Goal: Use online tool/utility: Utilize a website feature to perform a specific function

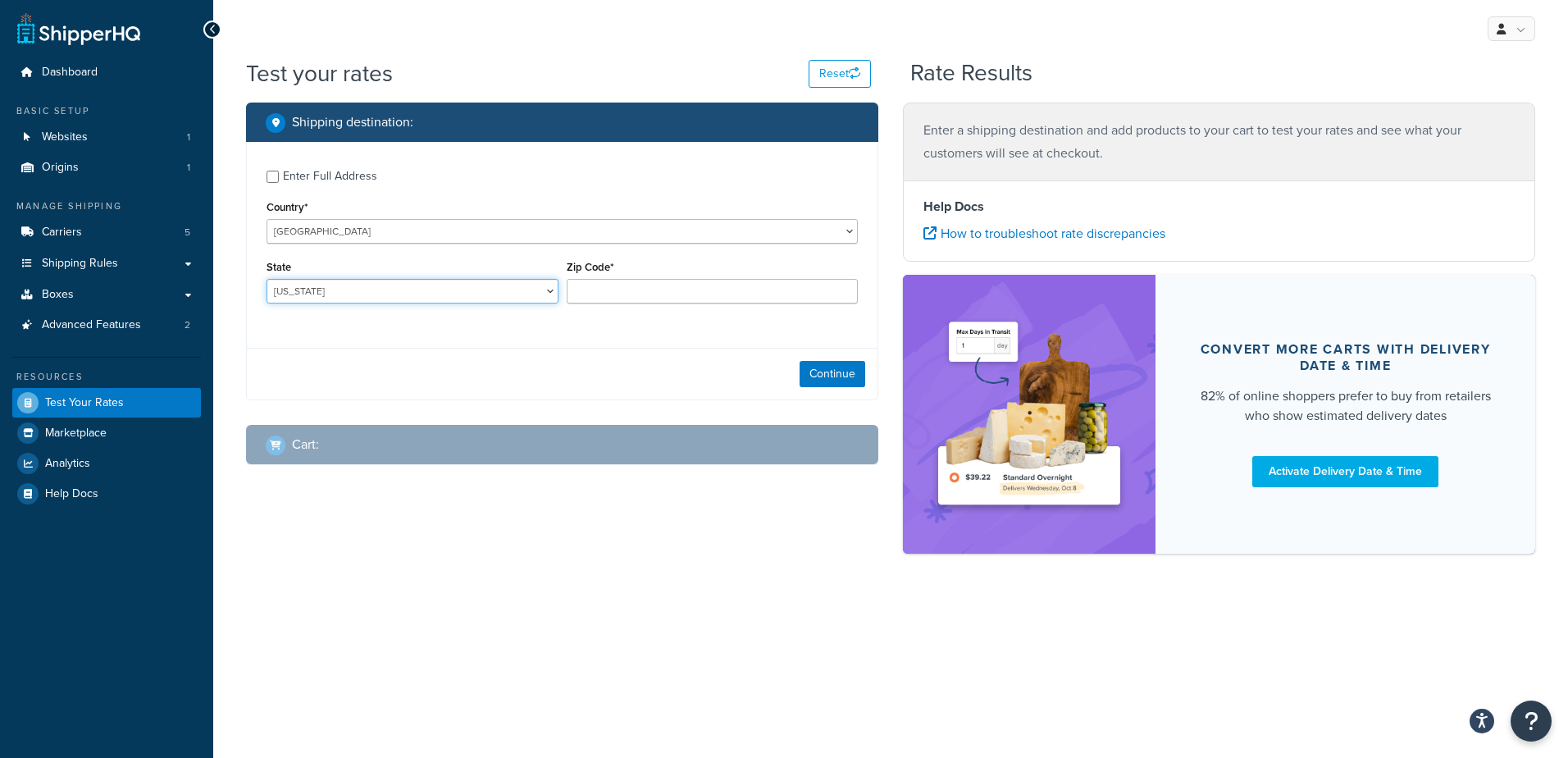
drag, startPoint x: 386, startPoint y: 290, endPoint x: 374, endPoint y: 298, distance: 14.4
click at [386, 292] on select "[US_STATE] [US_STATE] [US_STATE] [US_STATE] [US_STATE] Armed Forces Americas Ar…" at bounding box center [412, 291] width 292 height 25
click at [733, 489] on div "Shipping destination : Enter Full Address Country* [GEOGRAPHIC_DATA] [GEOGRAPHI…" at bounding box center [563, 296] width 657 height 387
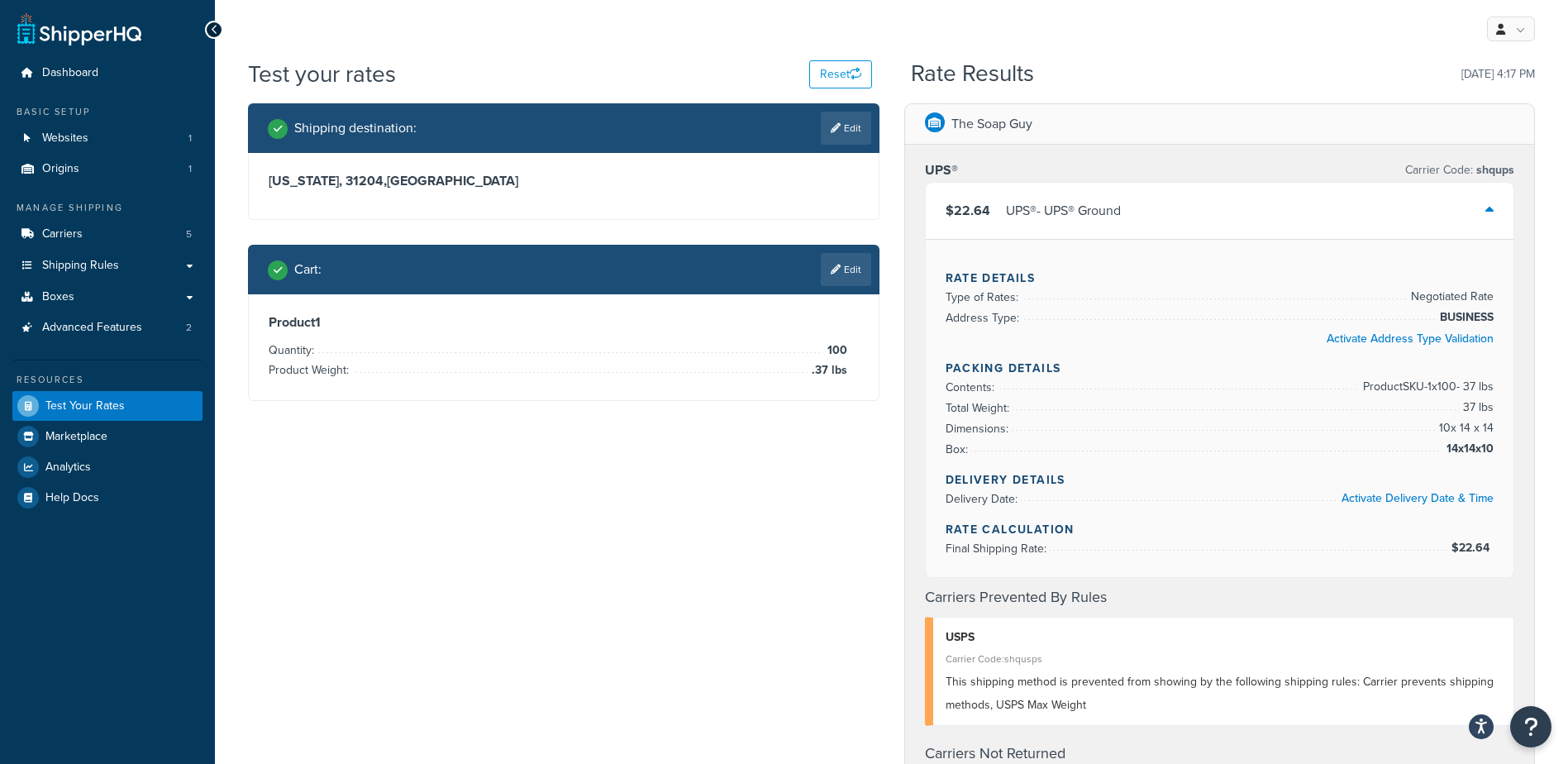
drag, startPoint x: 851, startPoint y: 276, endPoint x: 795, endPoint y: 316, distance: 68.8
click at [851, 276] on link "Edit" at bounding box center [845, 270] width 51 height 33
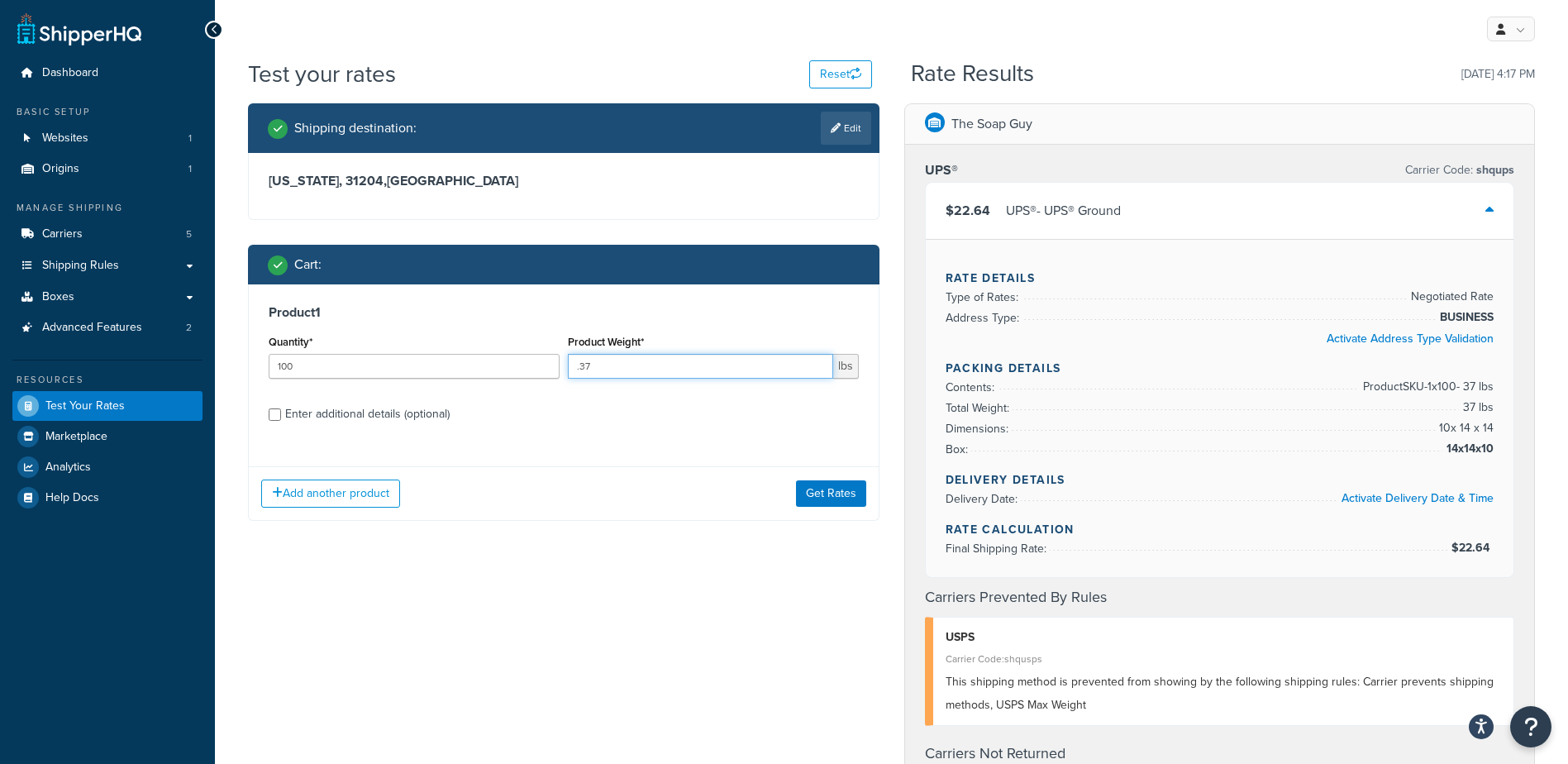
drag, startPoint x: 544, startPoint y: 362, endPoint x: 529, endPoint y: 359, distance: 15.3
click at [527, 360] on div "Quantity* 100 Product Weight* .37 lbs" at bounding box center [564, 360] width 599 height 60
type input ".72"
click at [849, 497] on button "Get Rates" at bounding box center [831, 493] width 70 height 26
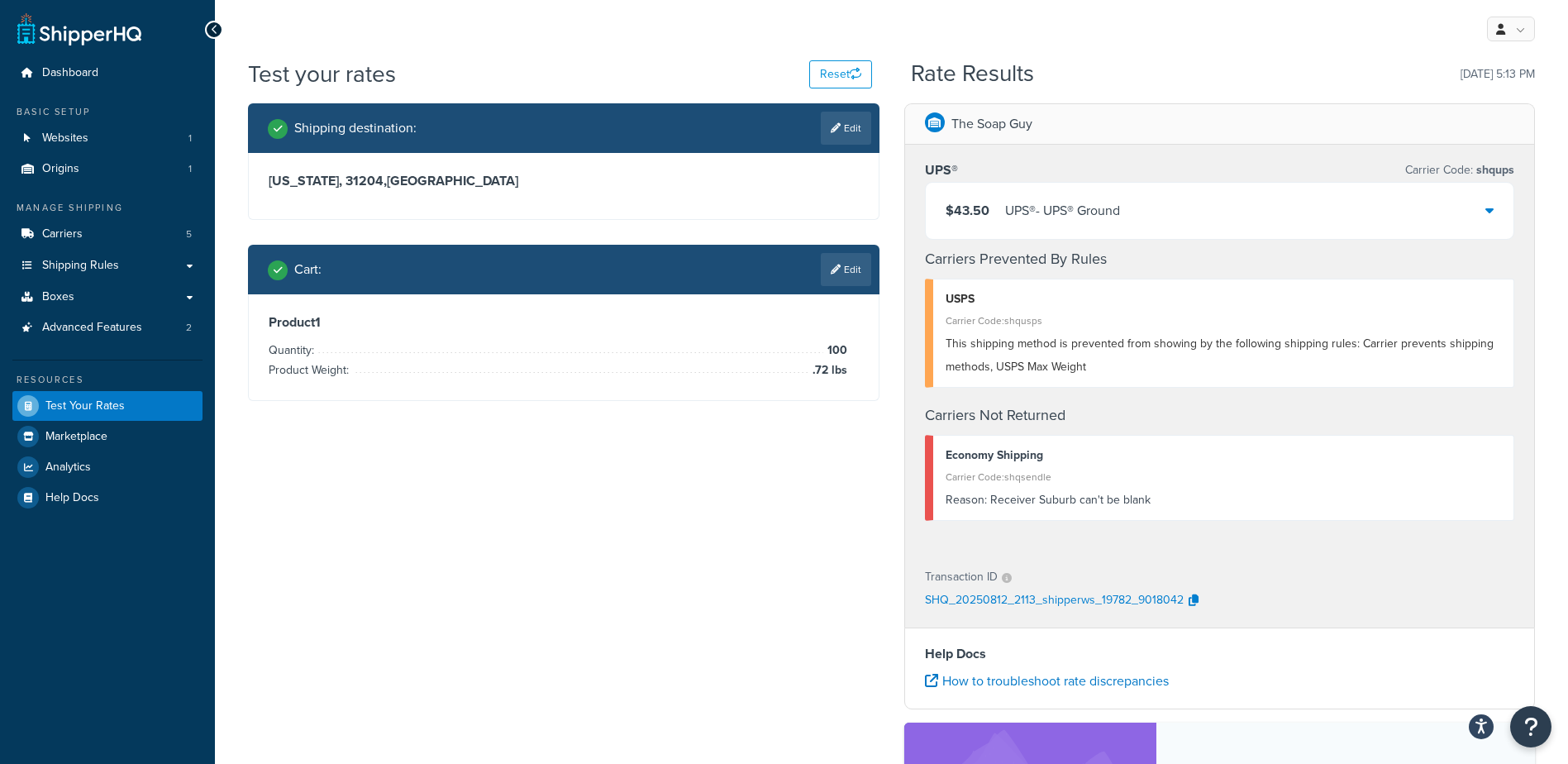
click at [1267, 209] on div "$43.50 UPS® - UPS® Ground" at bounding box center [1219, 211] width 589 height 56
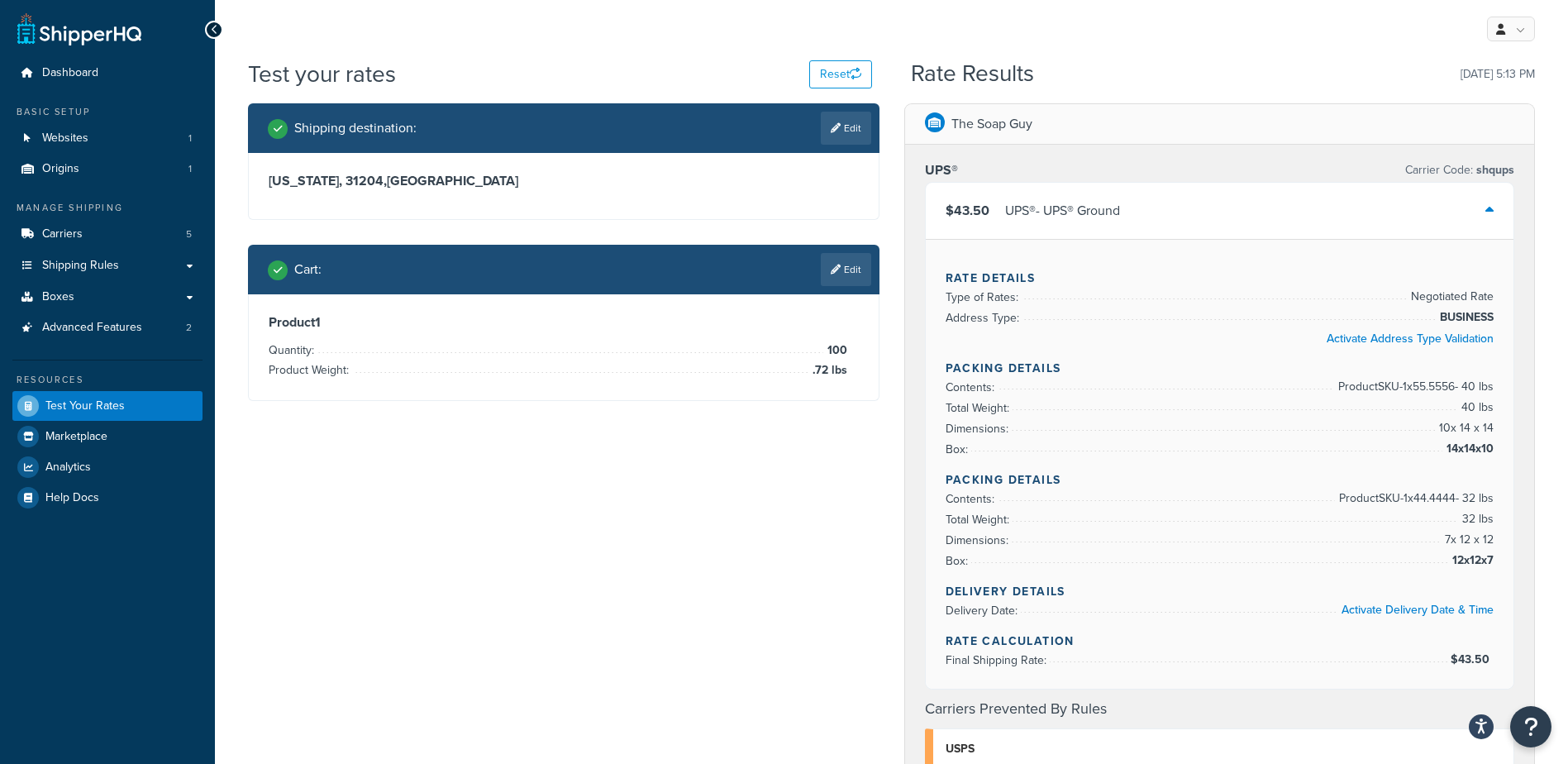
click at [839, 261] on link "Edit" at bounding box center [845, 270] width 51 height 33
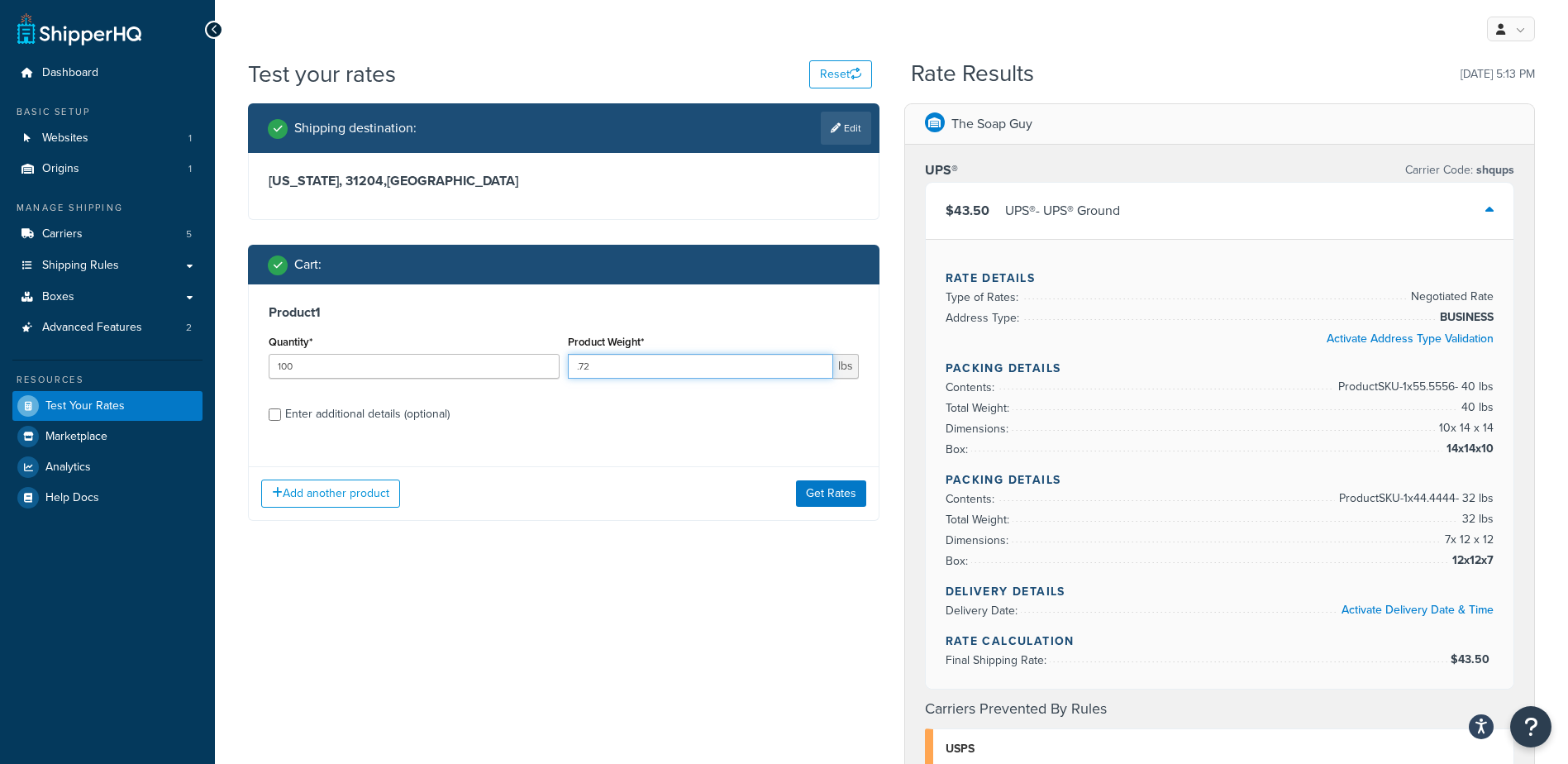
drag, startPoint x: 632, startPoint y: 372, endPoint x: 451, endPoint y: 359, distance: 181.5
click at [451, 359] on div "Quantity* 100 Product Weight* .72 lbs" at bounding box center [564, 360] width 599 height 60
type input "3.11"
click at [830, 497] on button "Get Rates" at bounding box center [831, 493] width 70 height 26
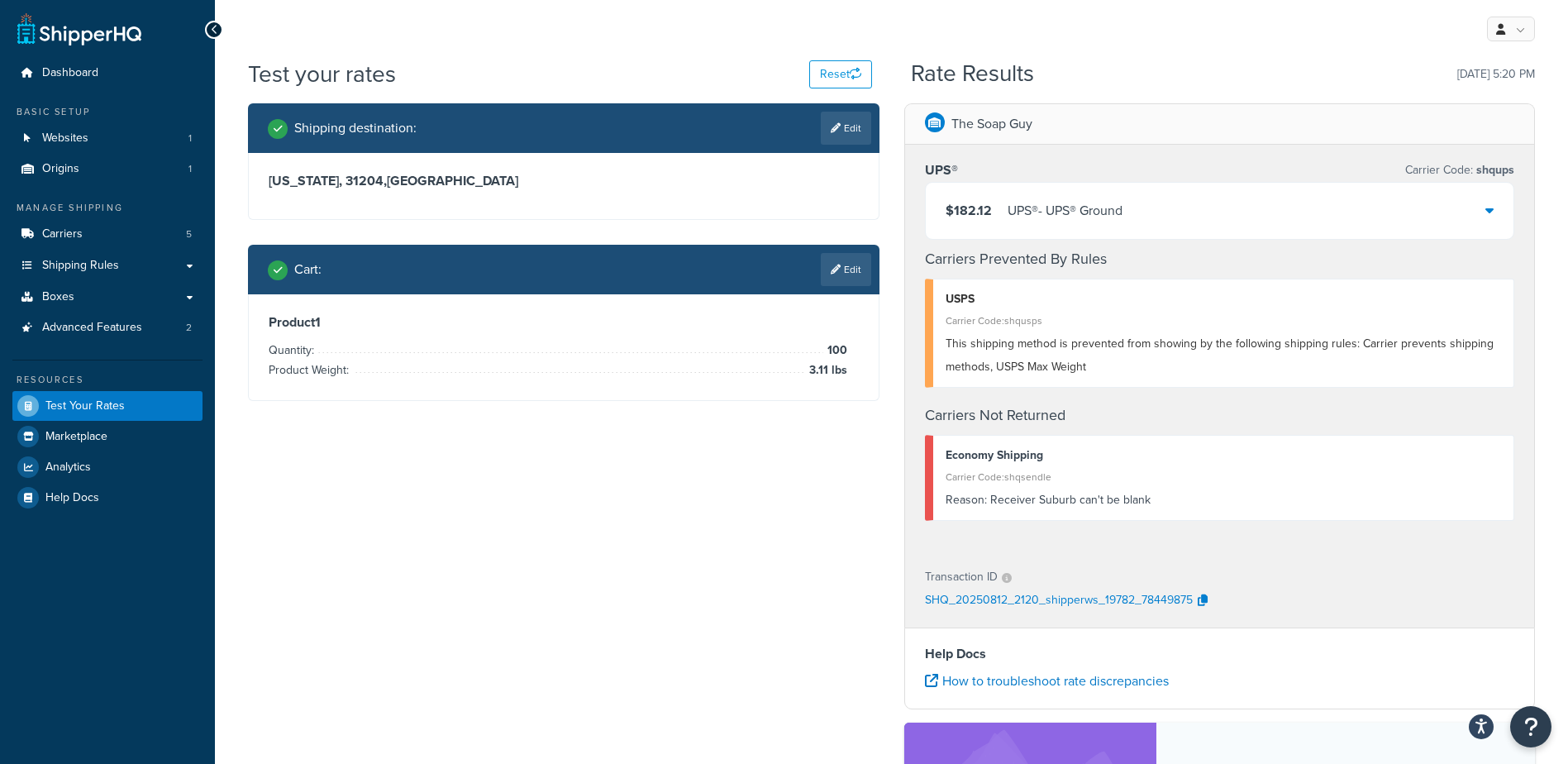
click at [1205, 210] on div "$182.12 UPS® - UPS® Ground" at bounding box center [1219, 211] width 589 height 56
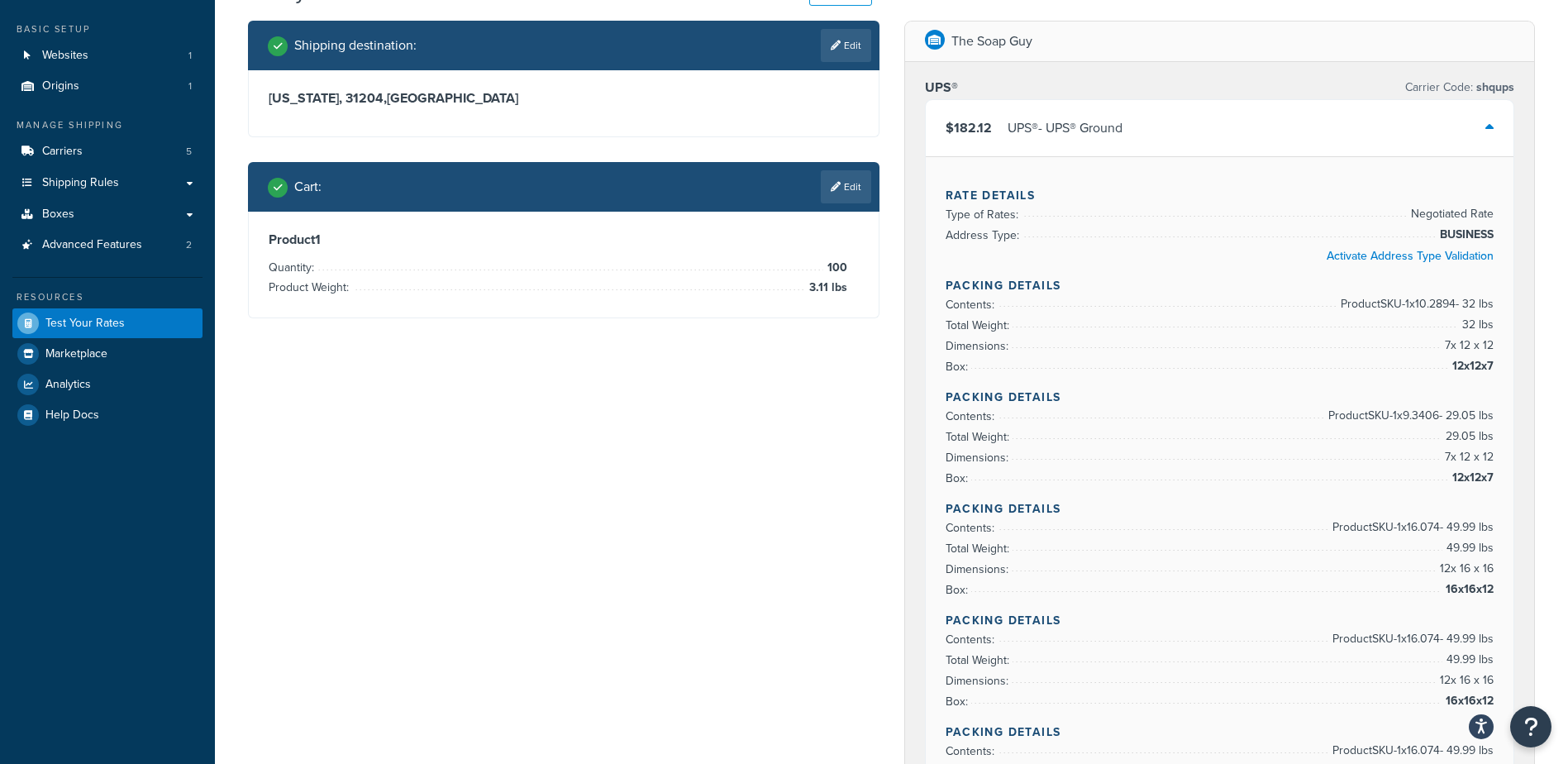
scroll to position [166, 0]
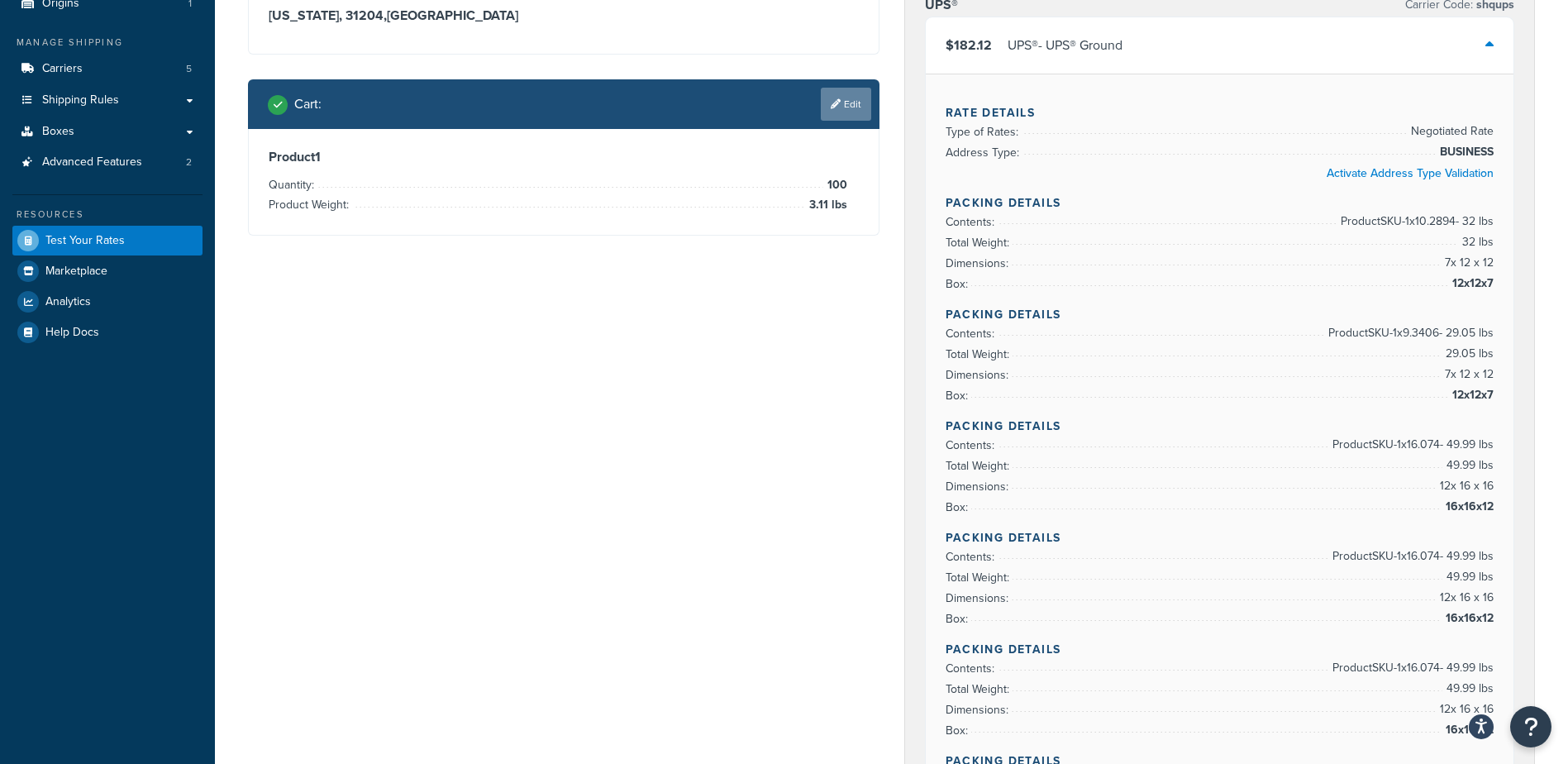
click at [839, 121] on link "Edit" at bounding box center [845, 104] width 51 height 33
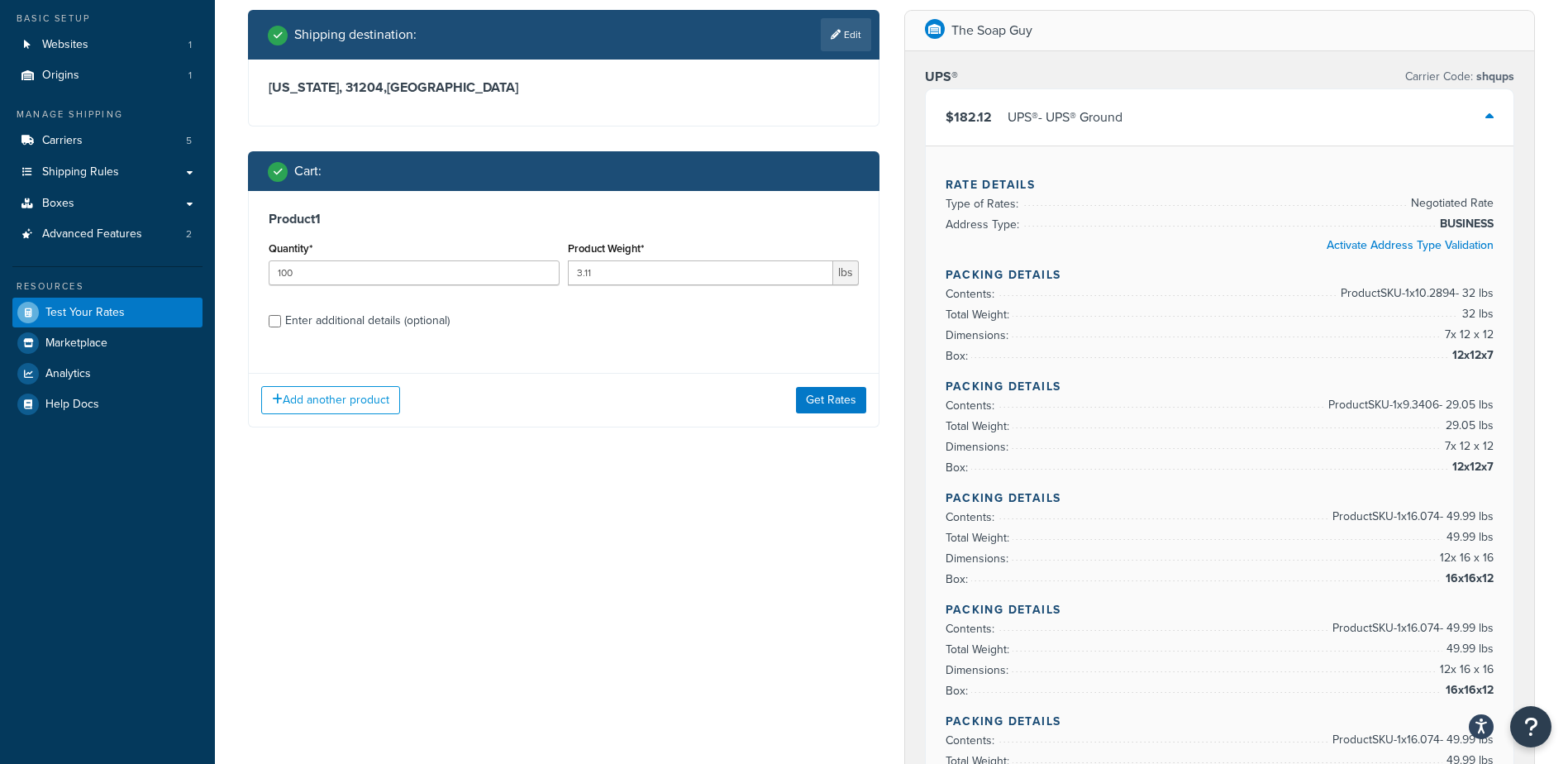
scroll to position [0, 0]
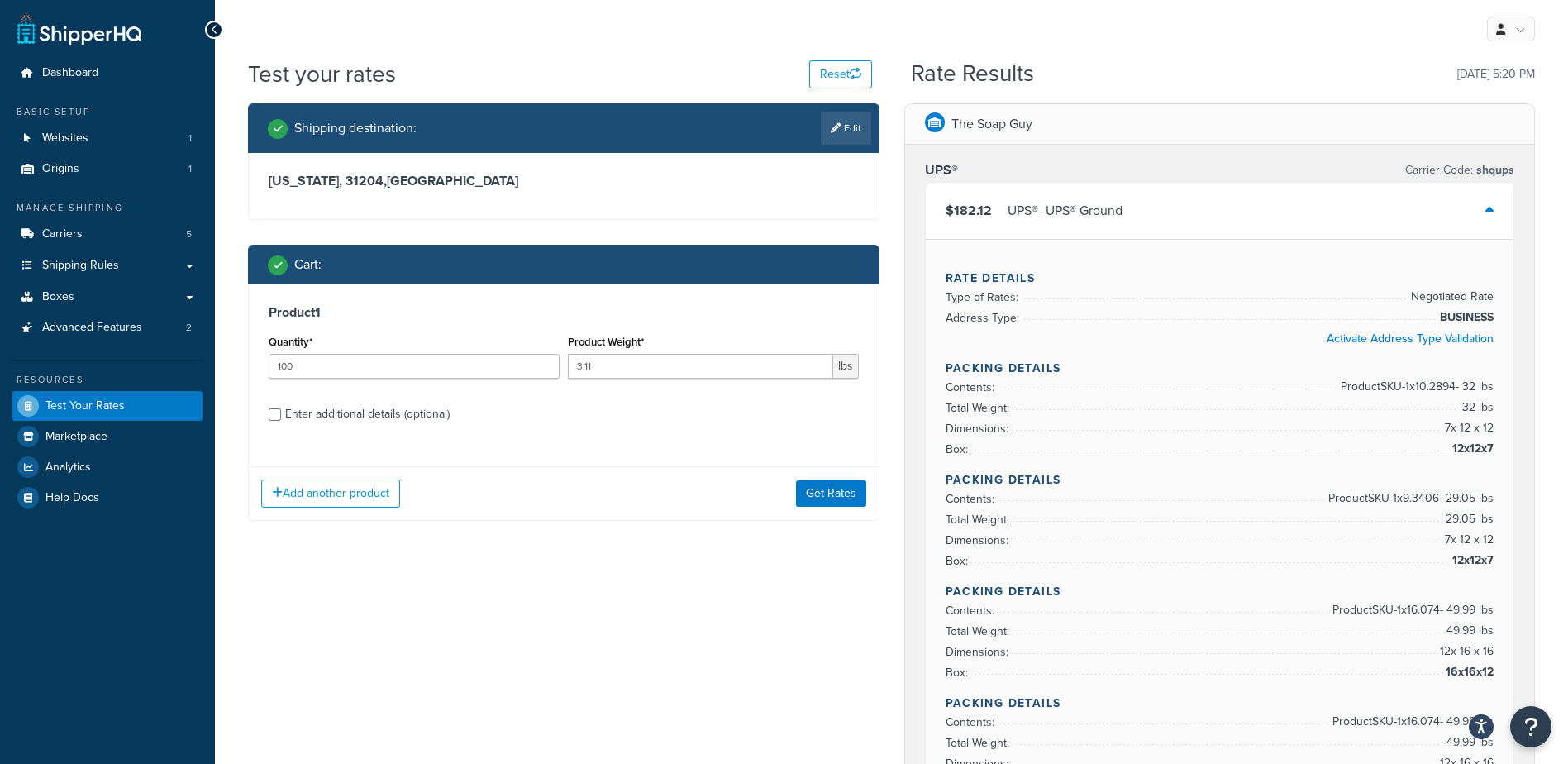
drag, startPoint x: 836, startPoint y: 135, endPoint x: 706, endPoint y: 159, distance: 132.2
click at [836, 136] on link "Edit" at bounding box center [845, 128] width 51 height 33
select select "GA"
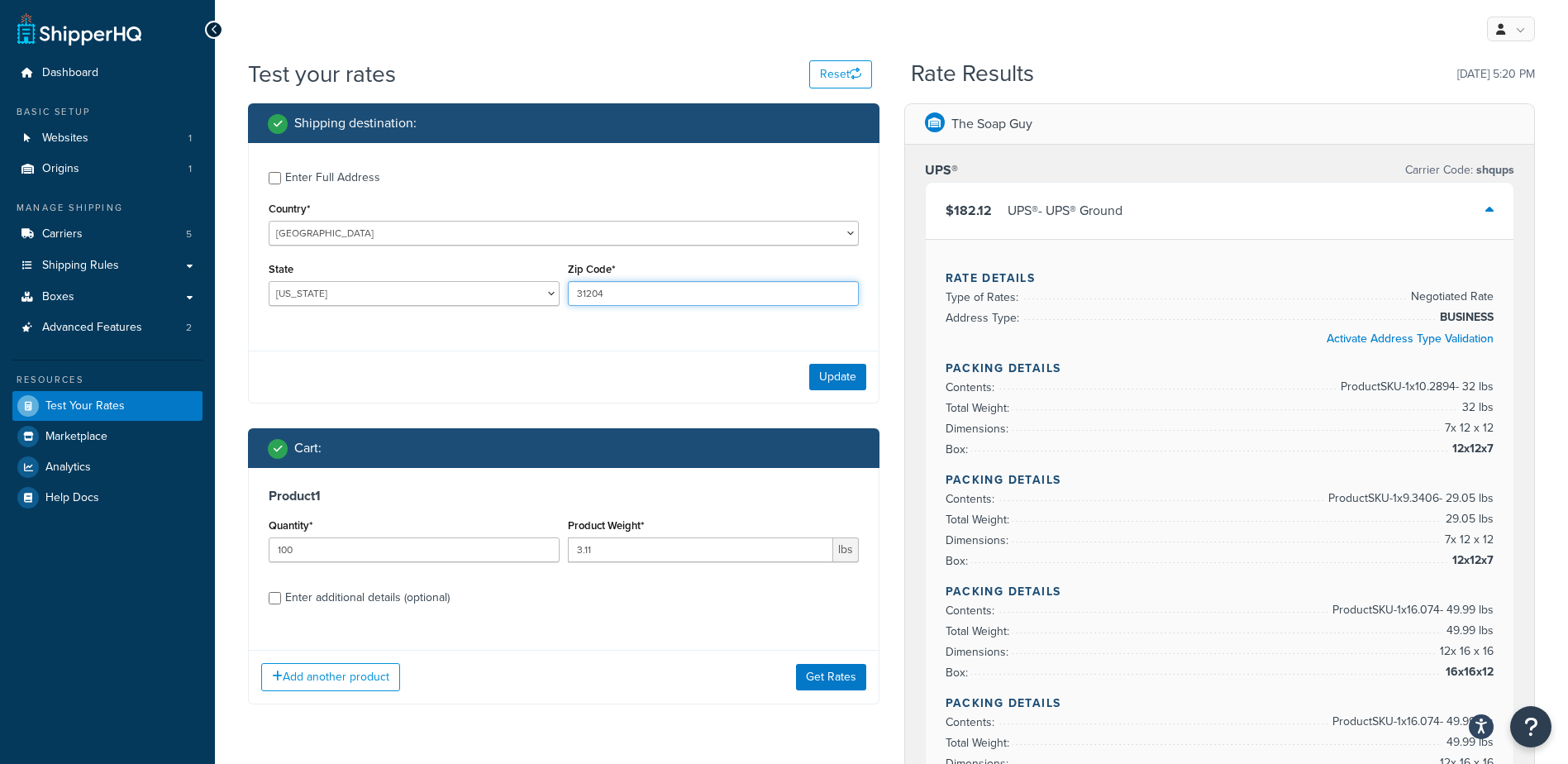
drag, startPoint x: 622, startPoint y: 296, endPoint x: 392, endPoint y: 271, distance: 231.4
click at [390, 274] on div "State Alabama Alaska American Samoa Arizona Arkansas Armed Forces Americas Arme…" at bounding box center [564, 288] width 599 height 60
type input "94513"
click at [494, 362] on div "Update" at bounding box center [564, 376] width 630 height 52
click at [368, 299] on select "[US_STATE] [US_STATE] [US_STATE] [US_STATE] [US_STATE] Armed Forces Americas Ar…" at bounding box center [413, 293] width 291 height 25
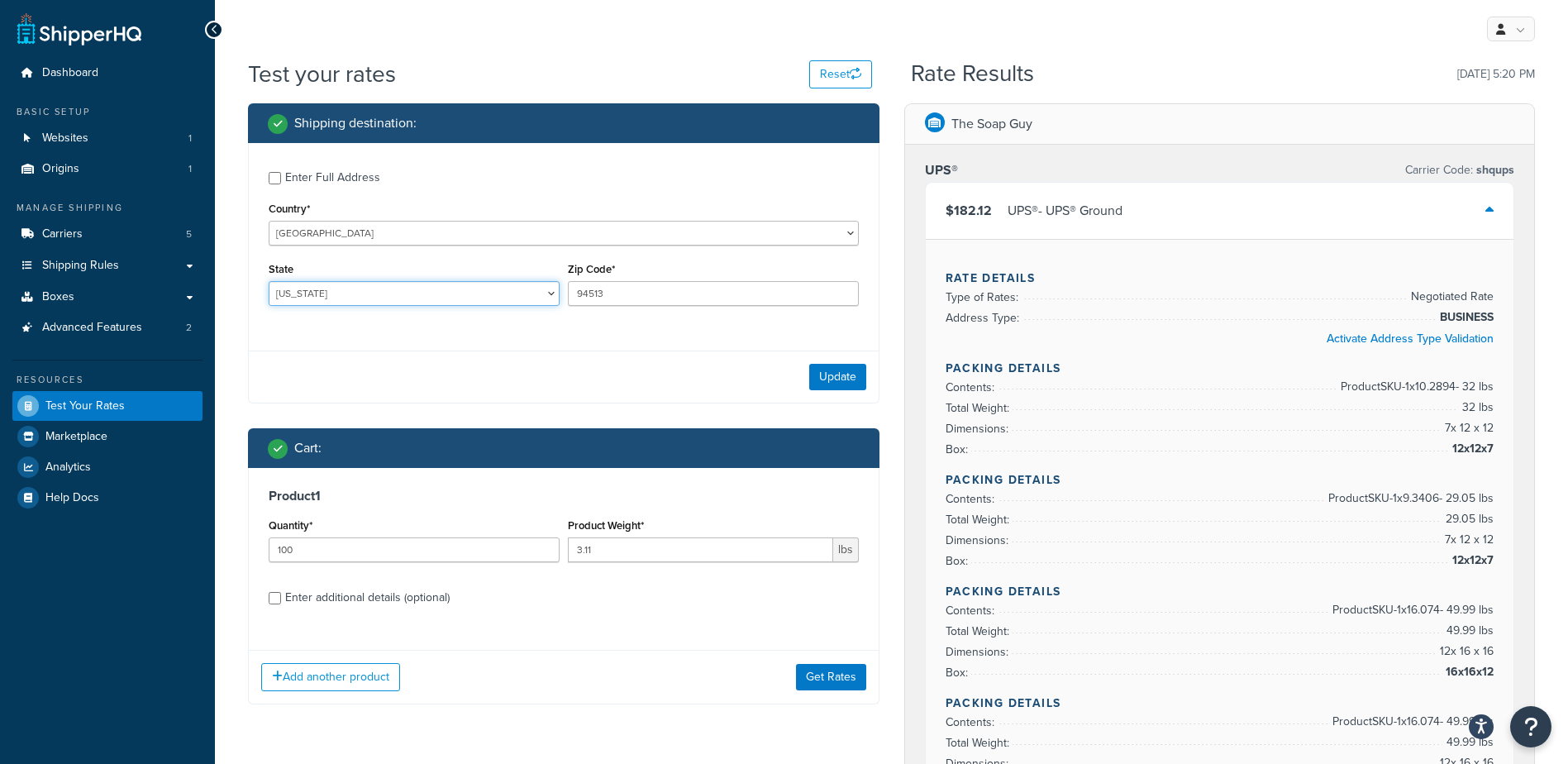
select select "CA"
click at [268, 281] on select "[US_STATE] [US_STATE] [US_STATE] [US_STATE] [US_STATE] Armed Forces Americas Ar…" at bounding box center [413, 293] width 291 height 25
drag, startPoint x: 835, startPoint y: 373, endPoint x: 675, endPoint y: 447, distance: 176.3
click at [835, 374] on button "Update" at bounding box center [837, 377] width 57 height 26
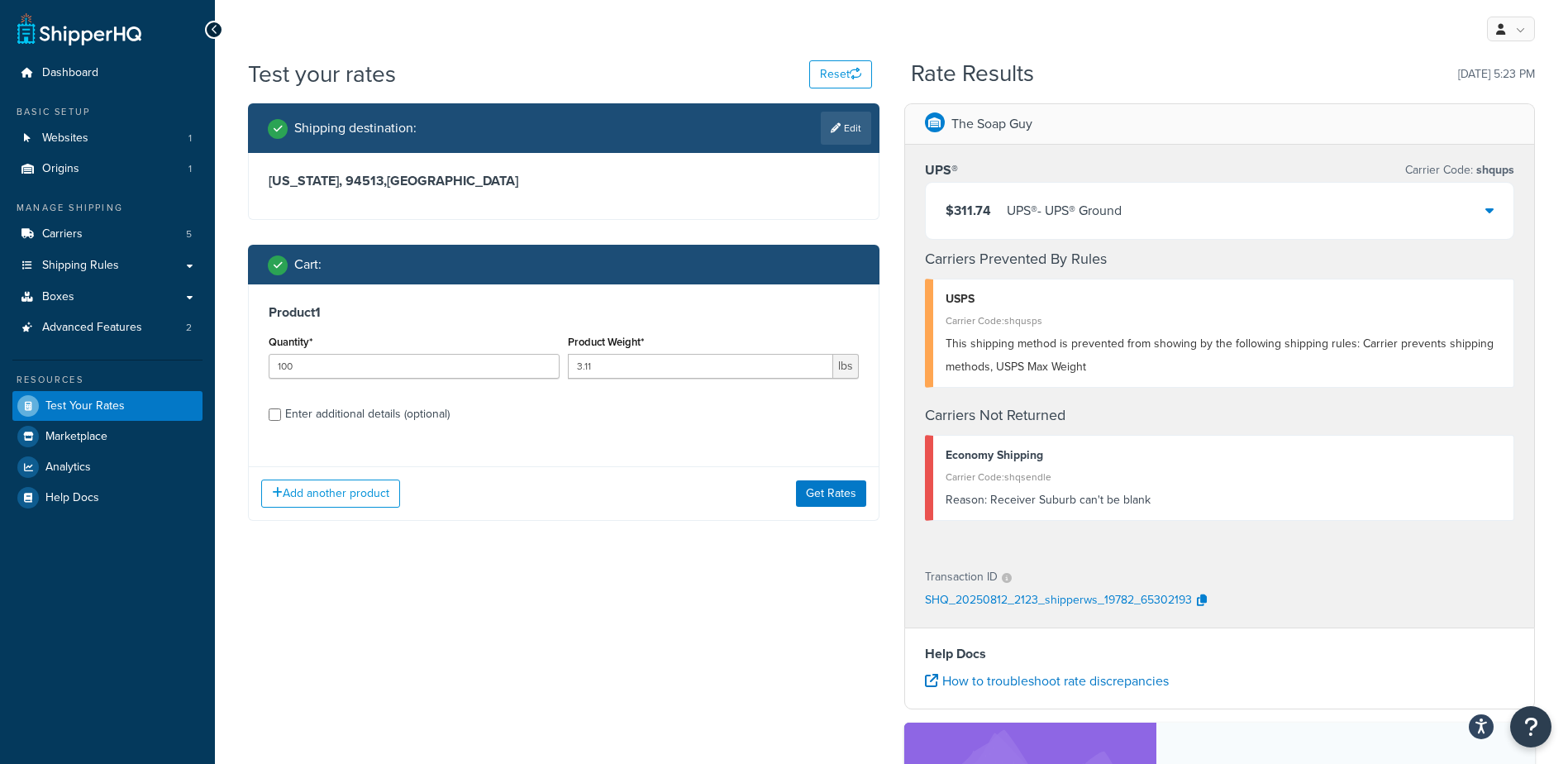
drag, startPoint x: 839, startPoint y: 135, endPoint x: 804, endPoint y: 139, distance: 35.2
click at [839, 135] on link "Edit" at bounding box center [845, 128] width 51 height 33
select select "CA"
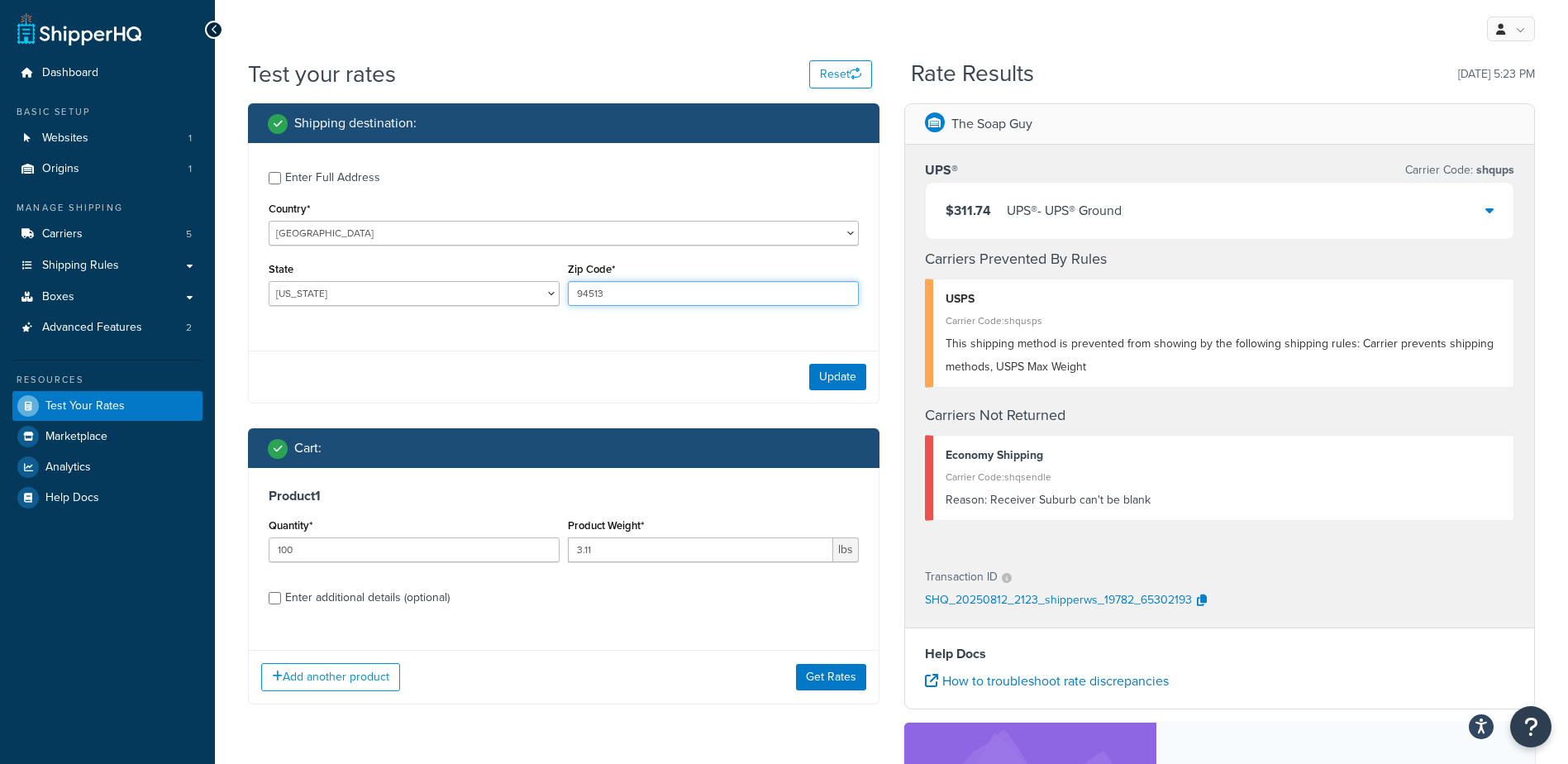
drag, startPoint x: 623, startPoint y: 289, endPoint x: 416, endPoint y: 267, distance: 208.2
click at [426, 276] on div "State Alabama Alaska American Samoa Arizona Arkansas Armed Forces Americas Arme…" at bounding box center [564, 288] width 599 height 60
type input "75119"
click at [372, 297] on select "[US_STATE] [US_STATE] [US_STATE] [US_STATE] [US_STATE] Armed Forces Americas Ar…" at bounding box center [413, 293] width 291 height 25
select select "TX"
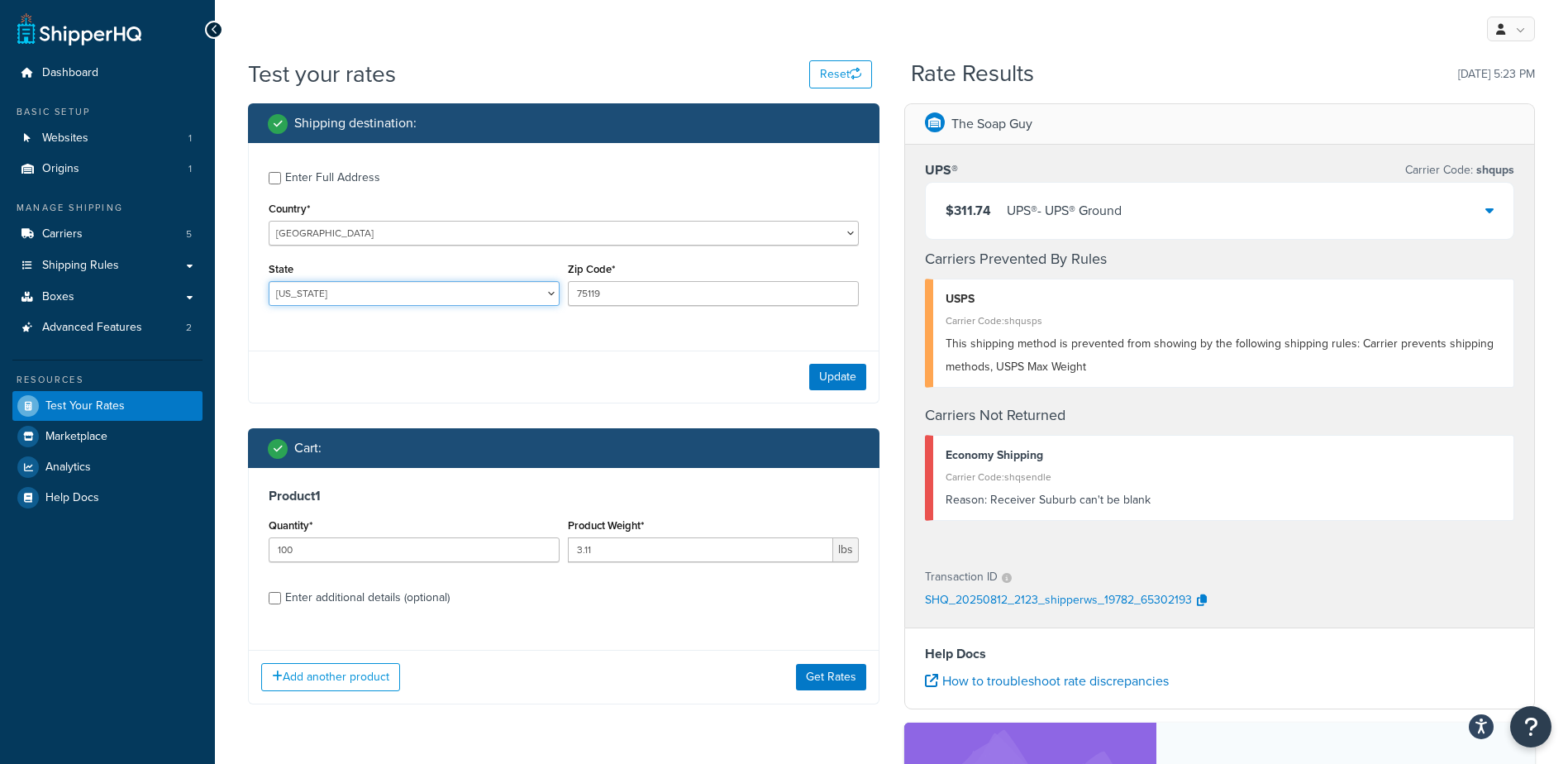
click at [268, 281] on select "[US_STATE] [US_STATE] [US_STATE] [US_STATE] [US_STATE] Armed Forces Americas Ar…" at bounding box center [413, 293] width 291 height 25
click at [844, 375] on button "Update" at bounding box center [837, 377] width 57 height 26
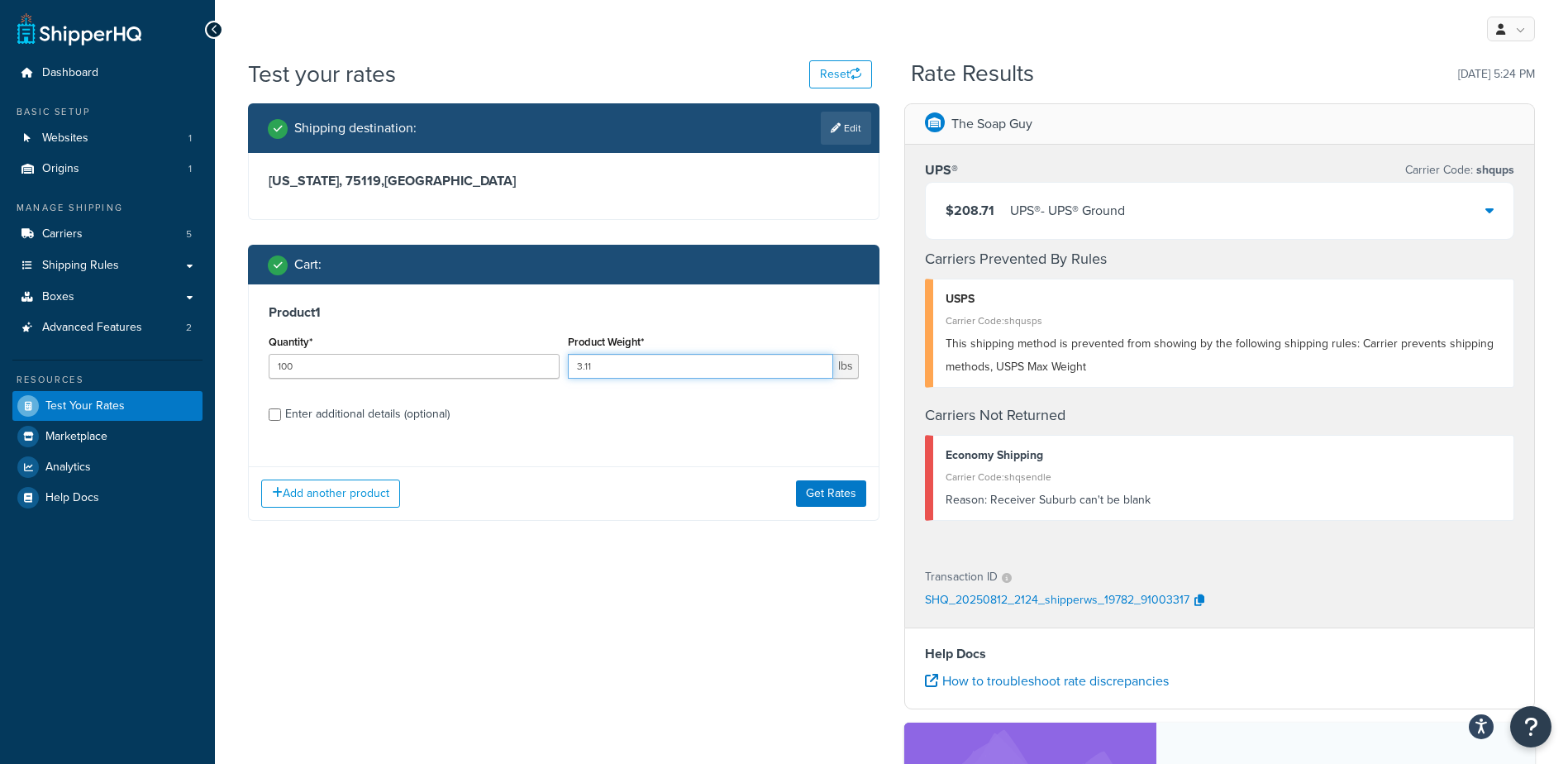
drag, startPoint x: 604, startPoint y: 360, endPoint x: 374, endPoint y: 341, distance: 230.8
click at [374, 341] on div "Quantity* 100 Product Weight* 3.11 lbs" at bounding box center [564, 360] width 599 height 60
type input ".72"
click at [814, 489] on button "Get Rates" at bounding box center [831, 493] width 70 height 26
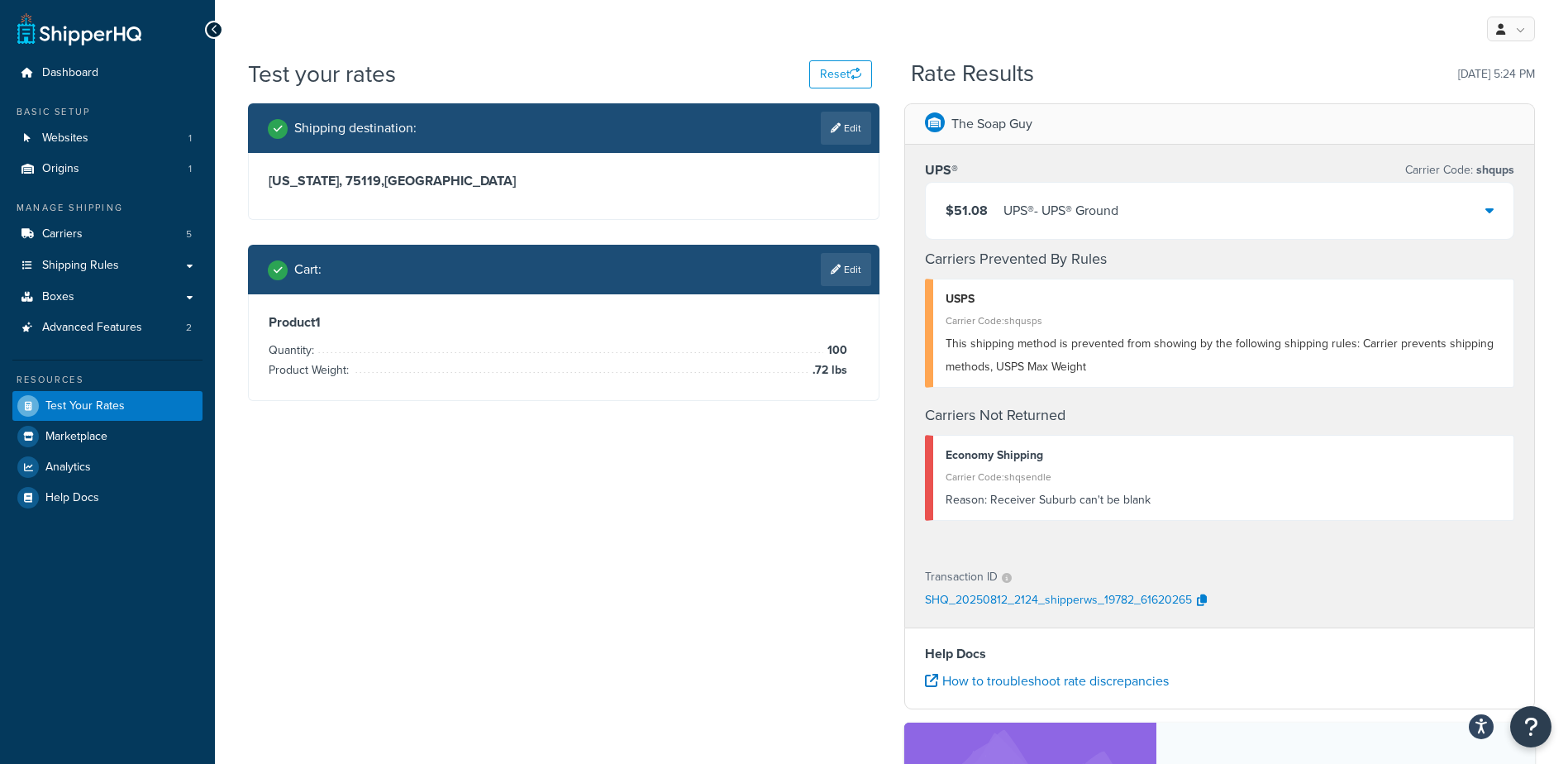
drag, startPoint x: 841, startPoint y: 136, endPoint x: 824, endPoint y: 140, distance: 17.5
click at [841, 136] on link "Edit" at bounding box center [845, 128] width 51 height 33
select select "TX"
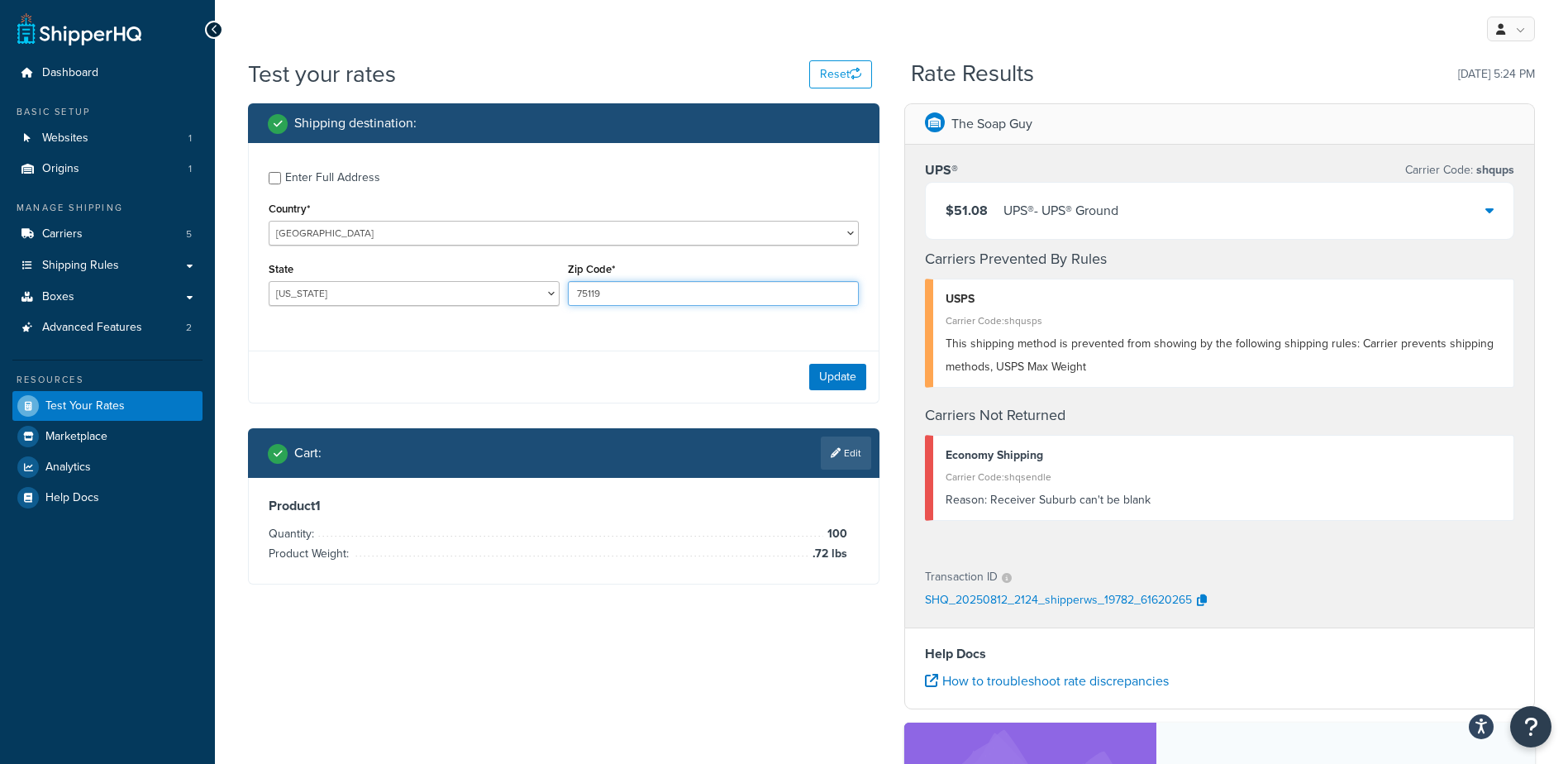
drag, startPoint x: 649, startPoint y: 292, endPoint x: 458, endPoint y: 276, distance: 191.7
click at [458, 276] on div "State Alabama Alaska American Samoa Arizona Arkansas Armed Forces Americas Arme…" at bounding box center [564, 288] width 599 height 60
type input "75034"
drag, startPoint x: 501, startPoint y: 317, endPoint x: 608, endPoint y: 342, distance: 109.9
click at [501, 318] on div "State Alabama Alaska American Samoa Arizona Arkansas Armed Forces Americas Arme…" at bounding box center [414, 288] width 299 height 60
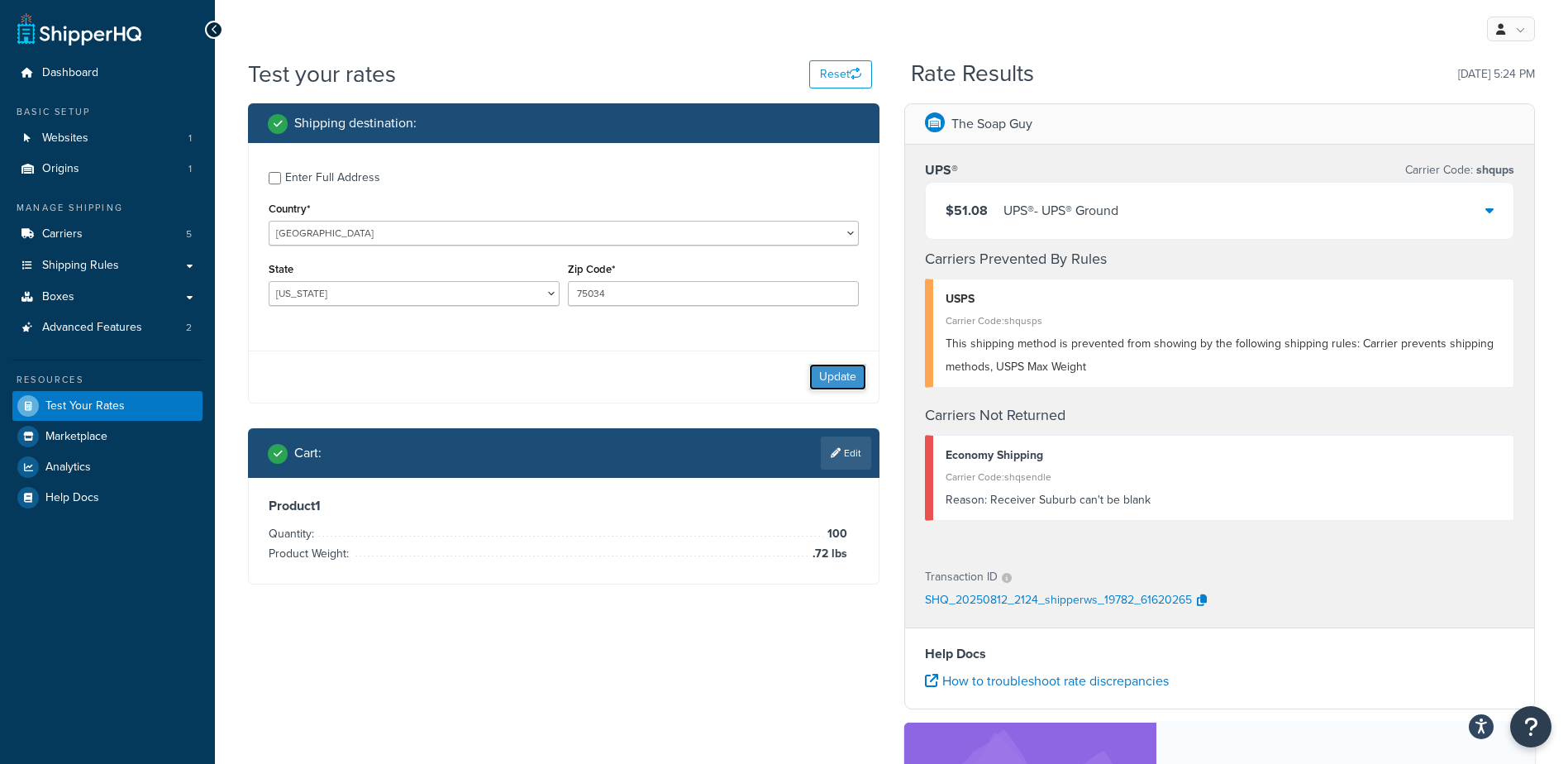
drag, startPoint x: 839, startPoint y: 373, endPoint x: 831, endPoint y: 382, distance: 12.0
click at [839, 373] on button "Update" at bounding box center [837, 377] width 57 height 26
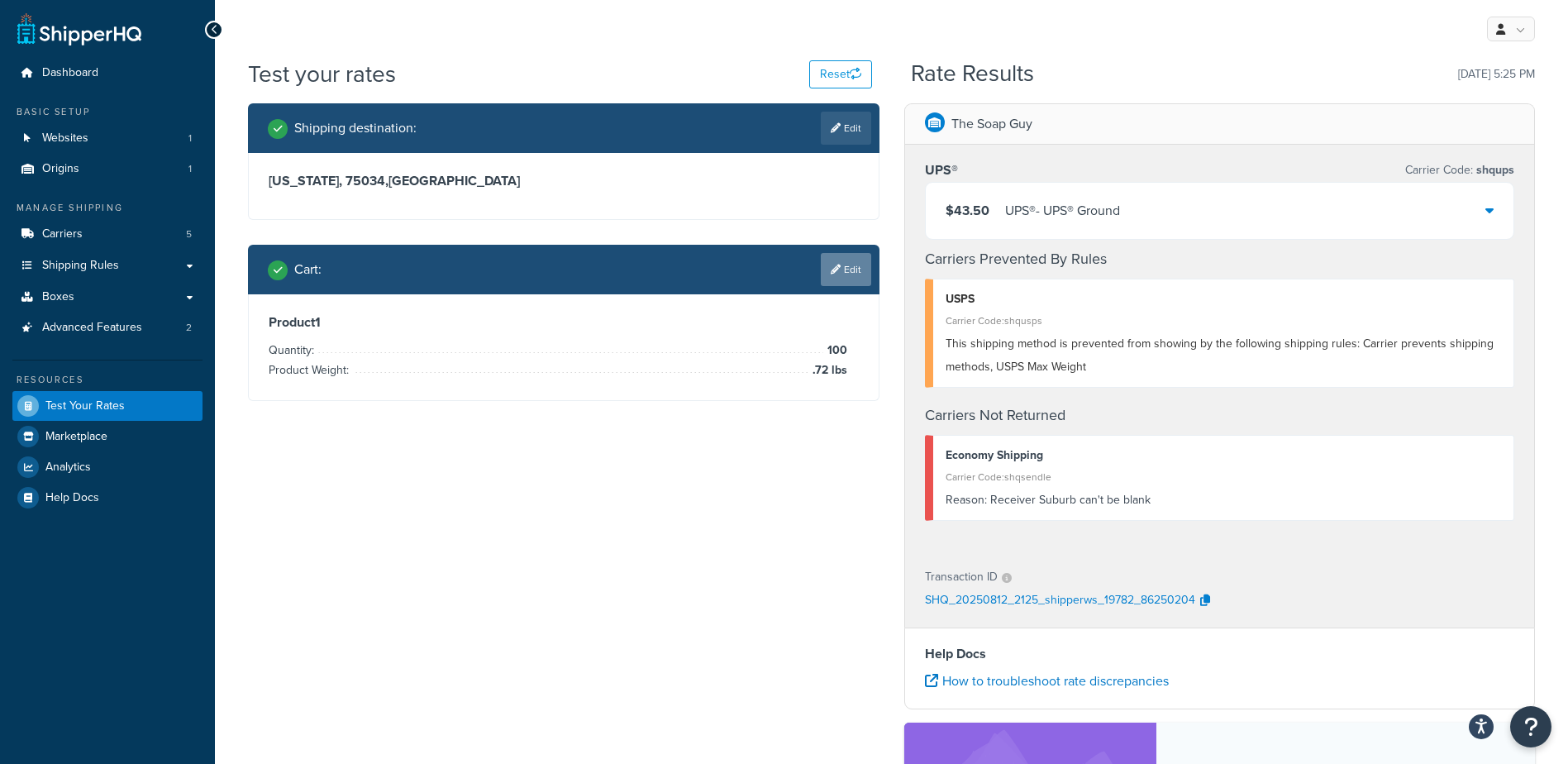
click at [849, 266] on link "Edit" at bounding box center [845, 270] width 51 height 33
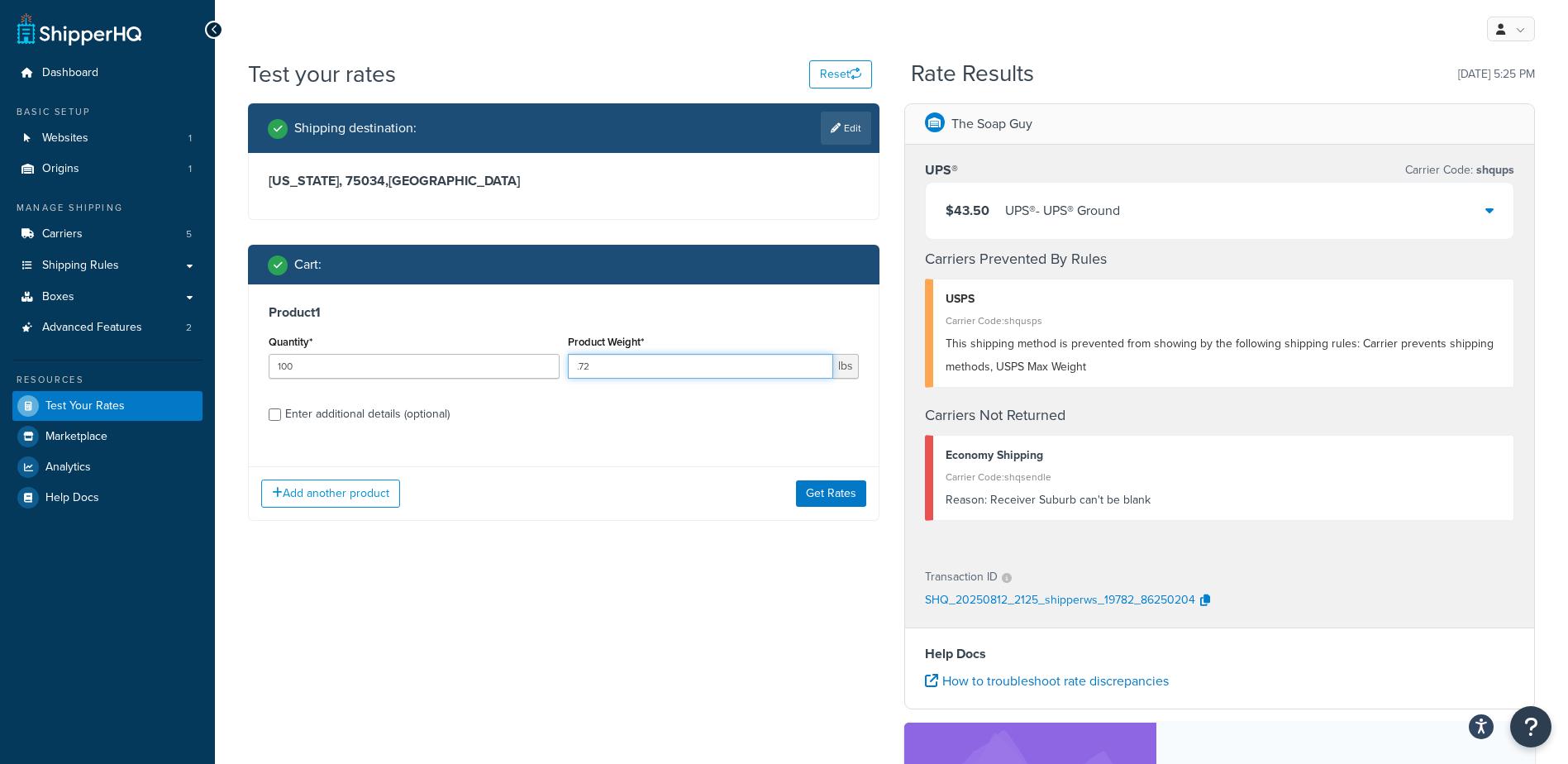
drag, startPoint x: 577, startPoint y: 356, endPoint x: 507, endPoint y: 346, distance: 70.7
click at [507, 345] on div "Quantity* 100 Product Weight* .72 lbs" at bounding box center [564, 360] width 599 height 60
type input "3.05"
click at [827, 493] on button "Get Rates" at bounding box center [831, 493] width 70 height 26
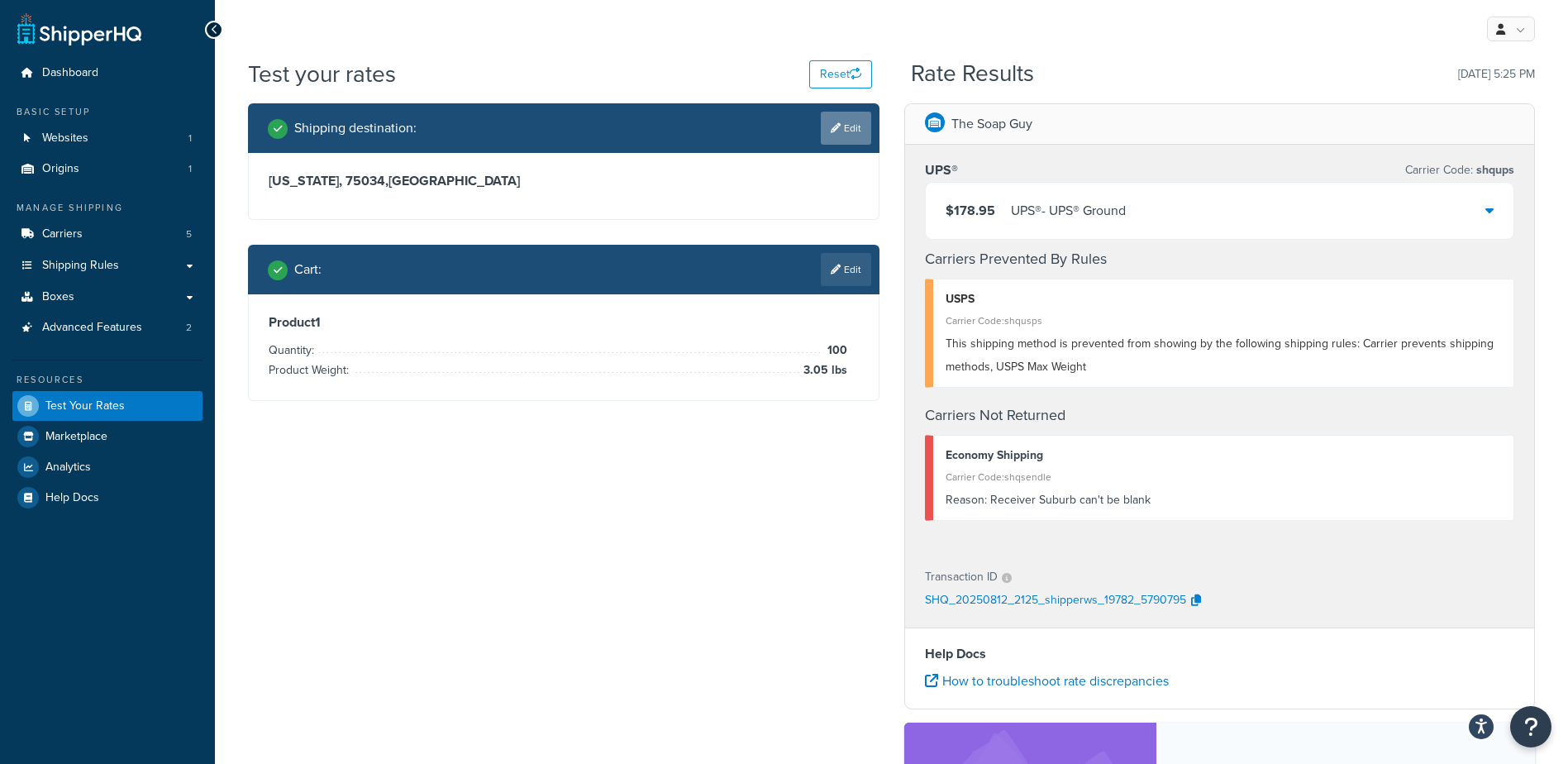
click at [853, 121] on link "Edit" at bounding box center [845, 128] width 51 height 33
select select "TX"
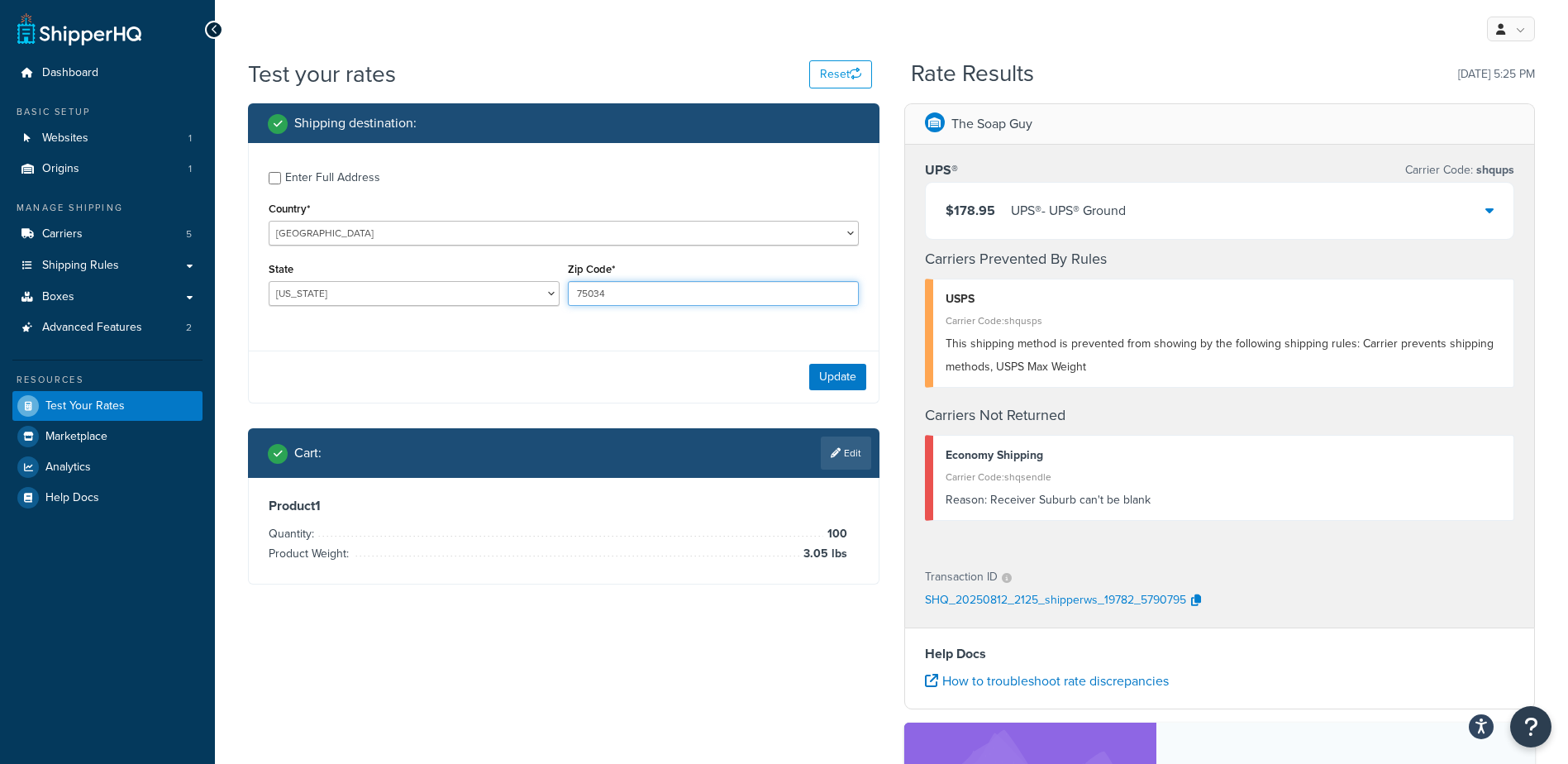
drag, startPoint x: 637, startPoint y: 296, endPoint x: 389, endPoint y: 279, distance: 248.6
click at [392, 277] on div "State Alabama Alaska American Samoa Arizona Arkansas Armed Forces Americas Arme…" at bounding box center [564, 288] width 599 height 60
type input "07524"
click at [374, 287] on select "[US_STATE] [US_STATE] [US_STATE] [US_STATE] [US_STATE] Armed Forces Americas Ar…" at bounding box center [413, 293] width 291 height 25
select select "NJ"
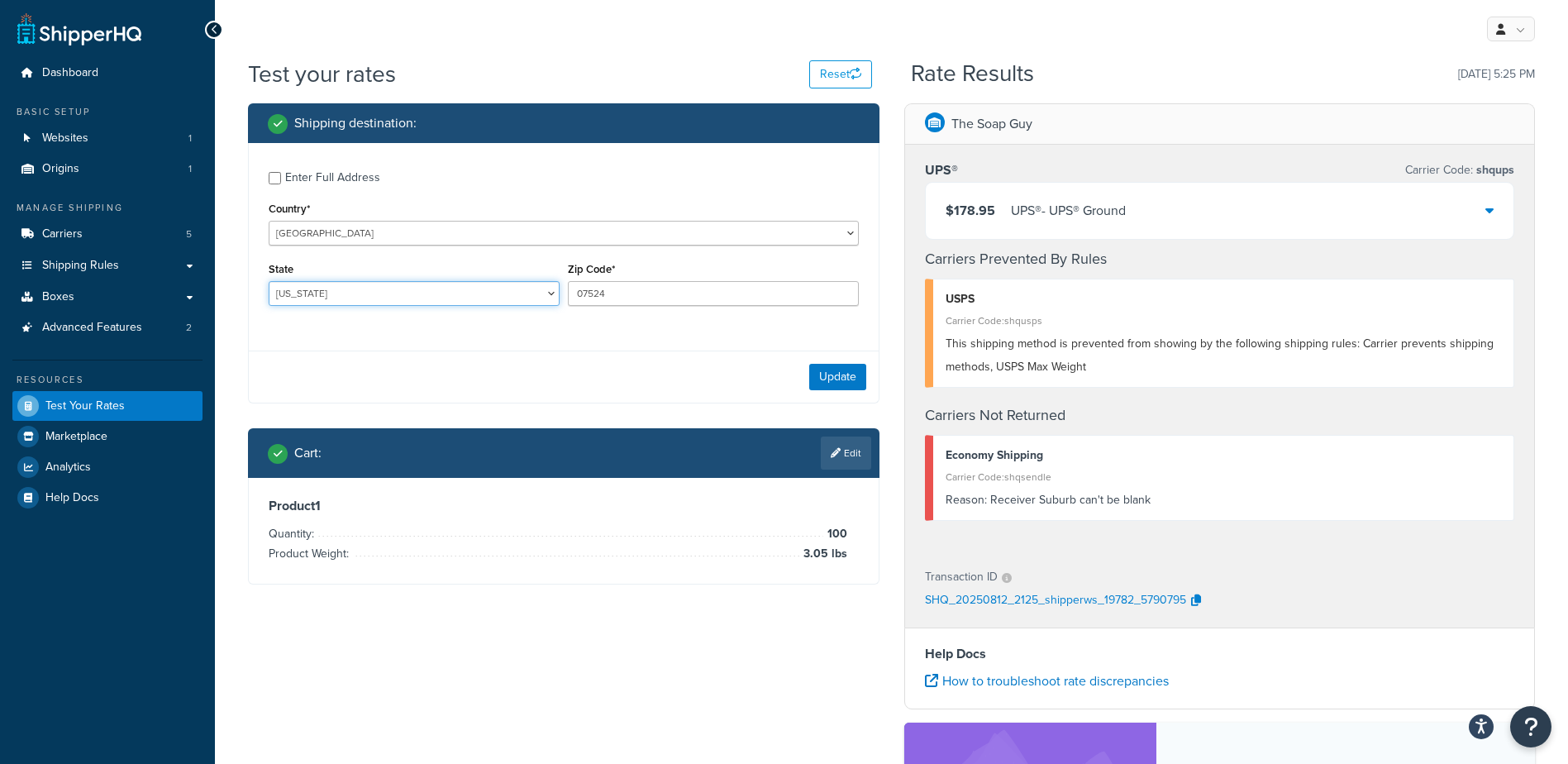
click at [268, 281] on select "[US_STATE] [US_STATE] [US_STATE] [US_STATE] [US_STATE] Armed Forces Americas Ar…" at bounding box center [413, 293] width 291 height 25
click at [824, 381] on button "Update" at bounding box center [837, 377] width 57 height 26
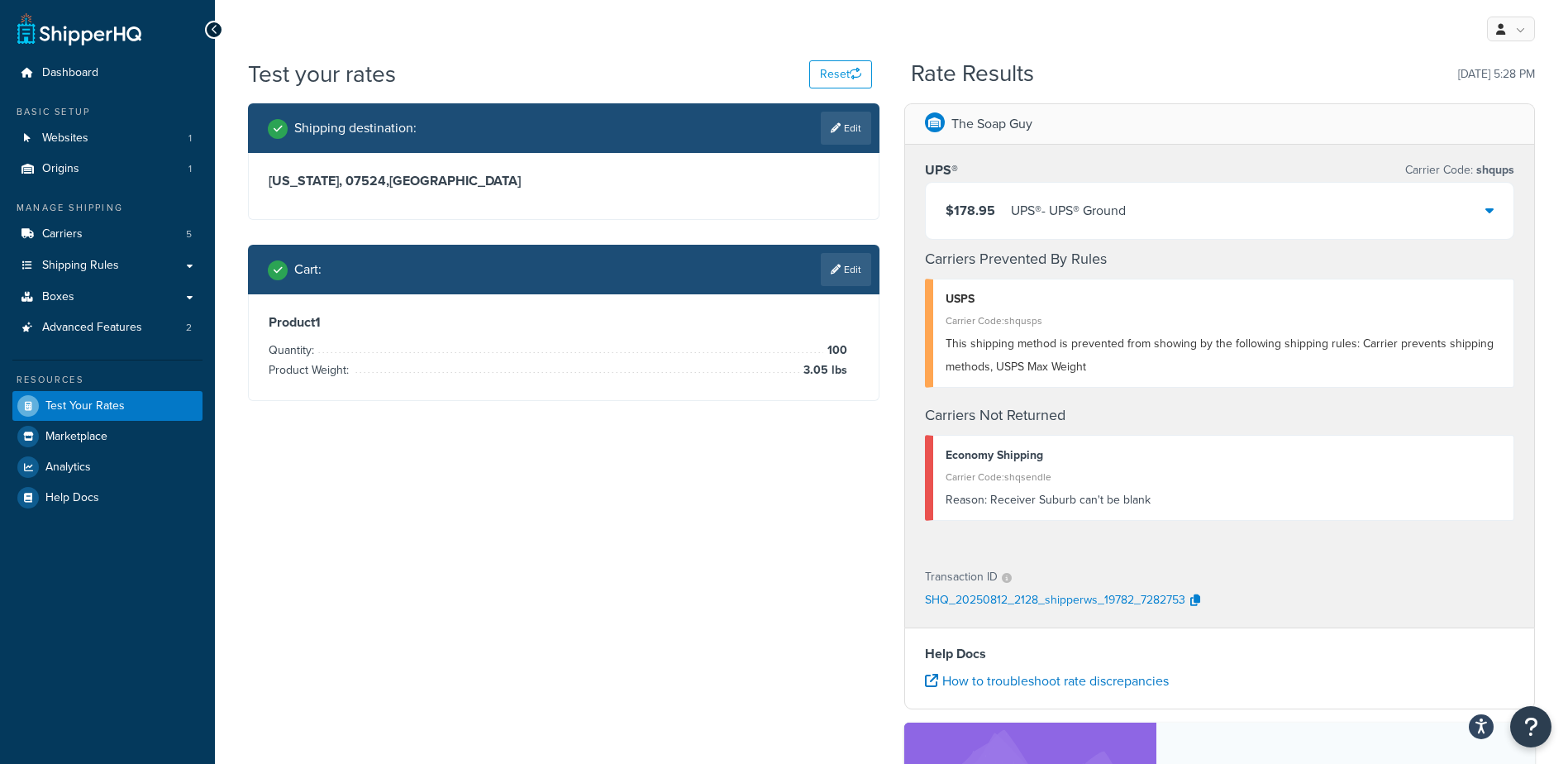
drag, startPoint x: 840, startPoint y: 268, endPoint x: 690, endPoint y: 392, distance: 194.6
click at [840, 269] on link "Edit" at bounding box center [845, 270] width 51 height 33
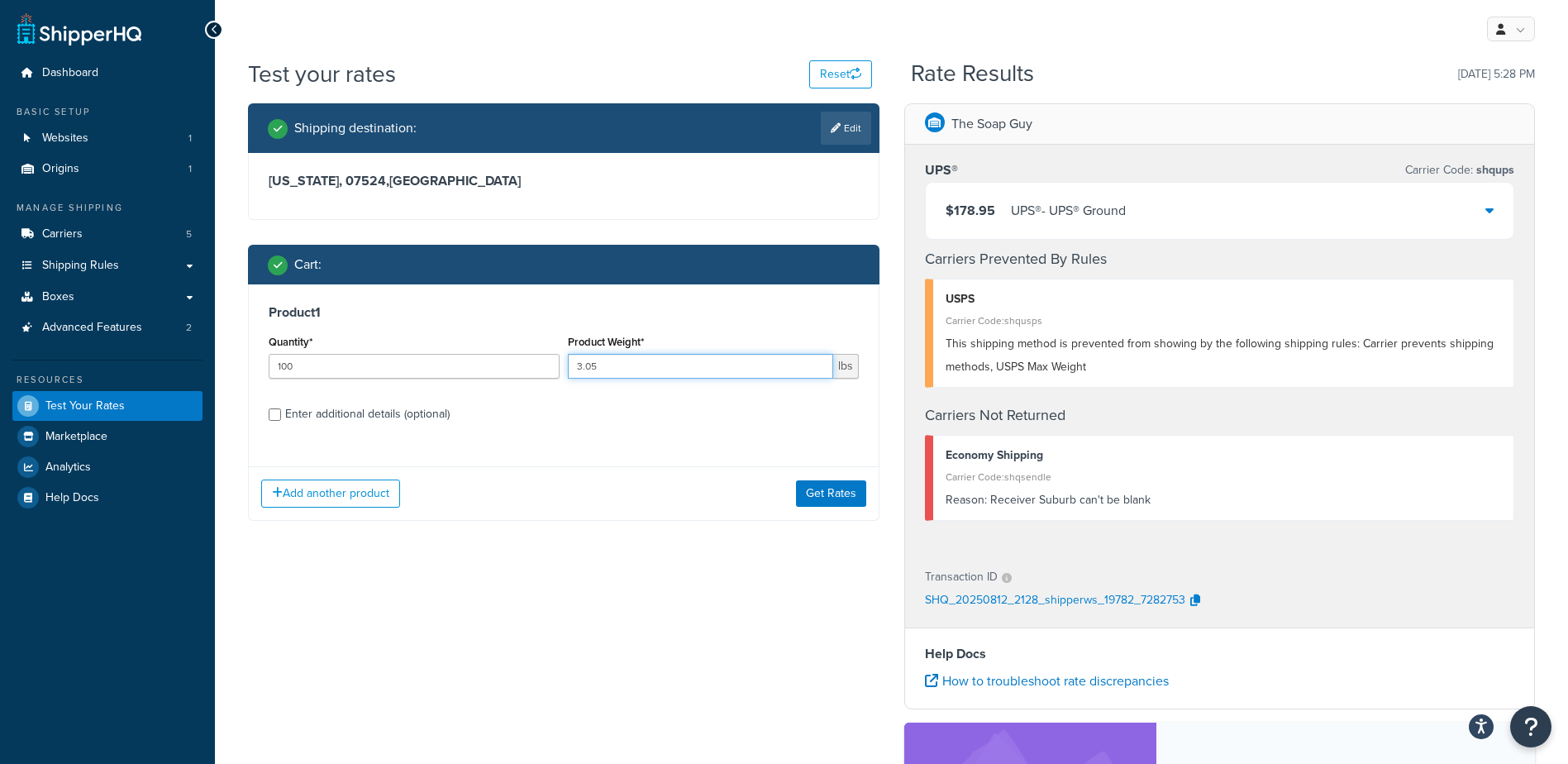
drag, startPoint x: 616, startPoint y: 361, endPoint x: 437, endPoint y: 372, distance: 179.3
click at [437, 371] on div "Quantity* 100 Product Weight* 3.05 lbs" at bounding box center [564, 360] width 599 height 60
type input ".45"
click at [844, 489] on button "Get Rates" at bounding box center [831, 493] width 70 height 26
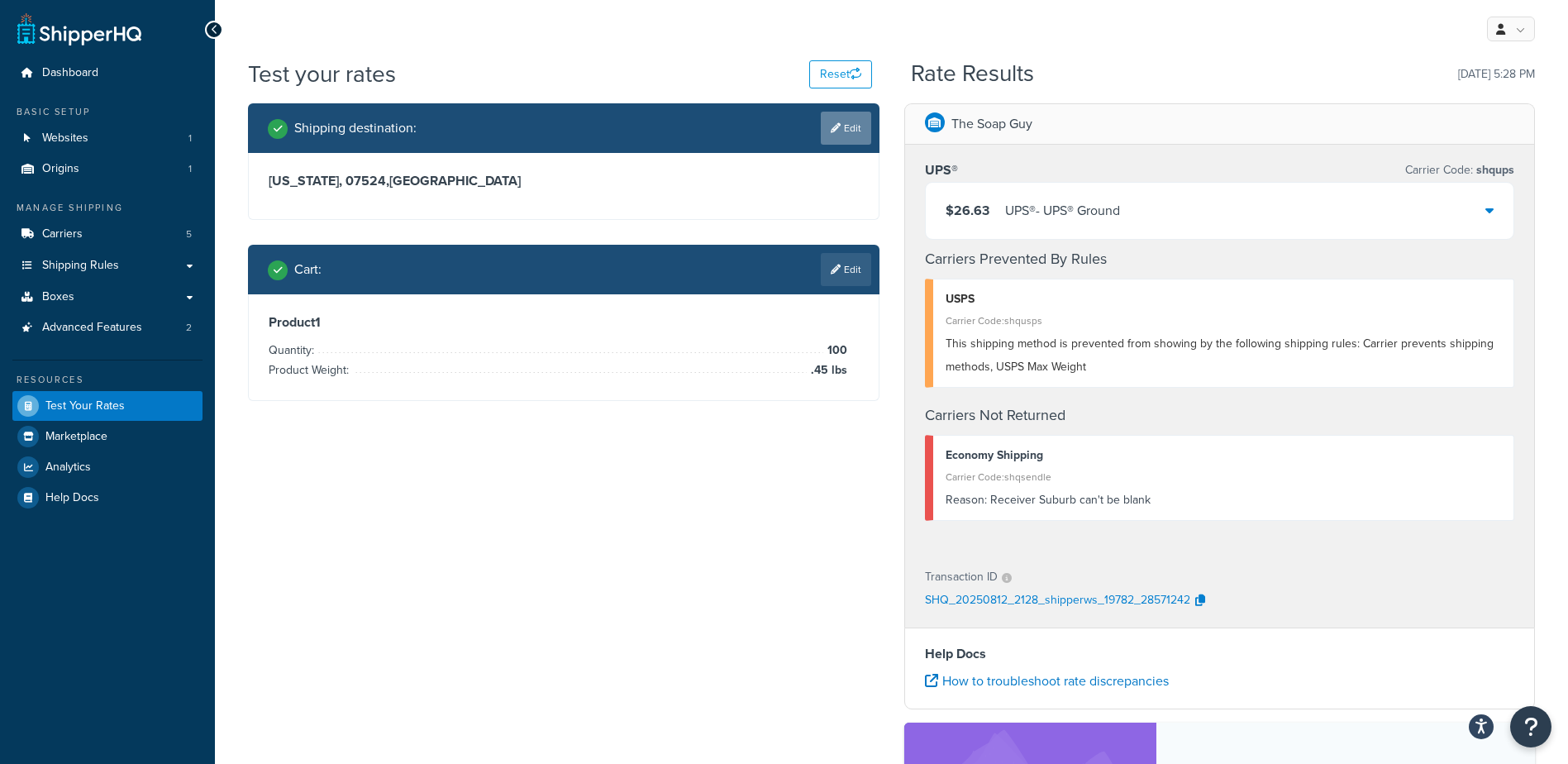
click at [849, 121] on link "Edit" at bounding box center [845, 128] width 51 height 33
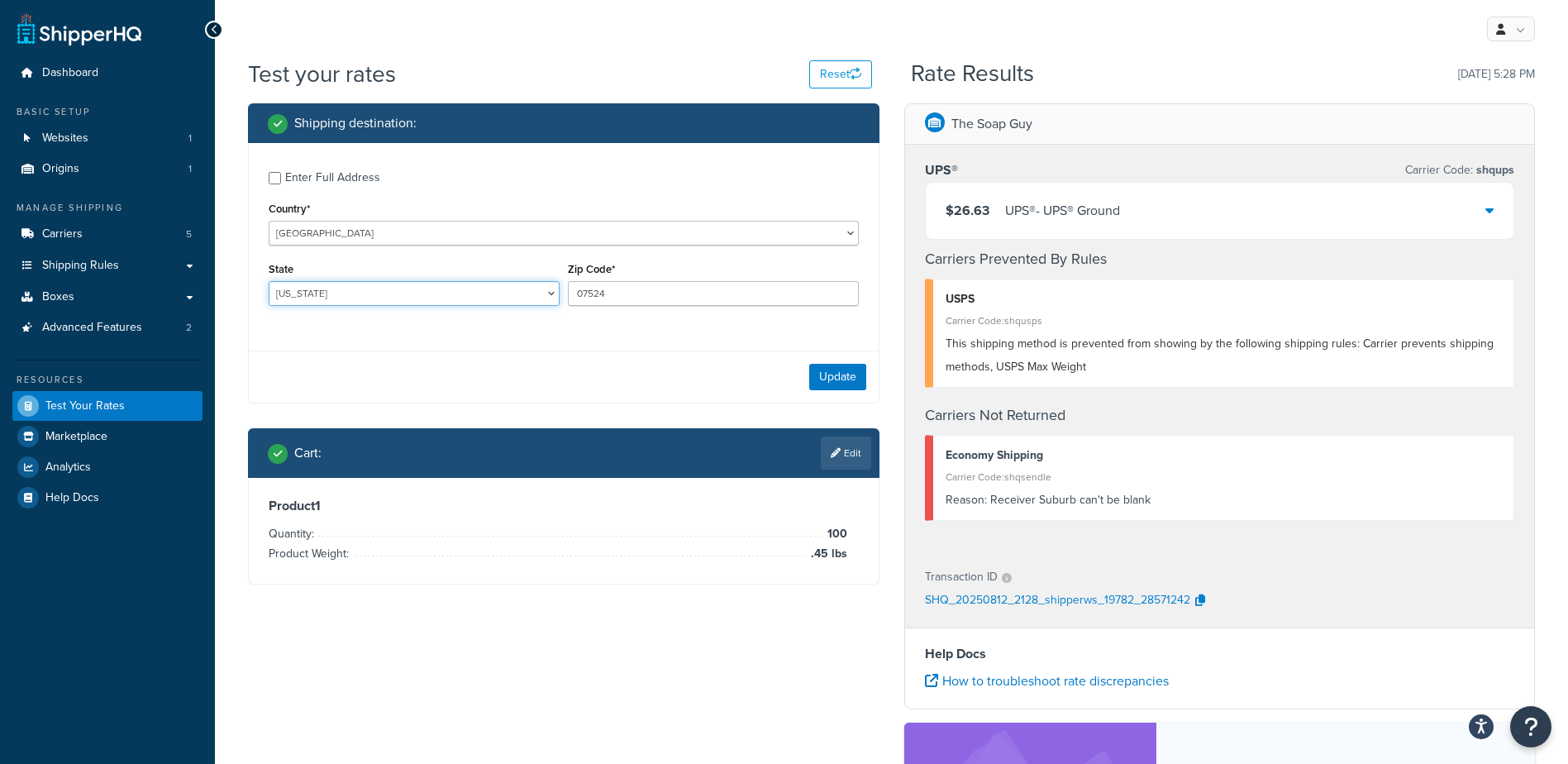
click at [311, 294] on select "[US_STATE] [US_STATE] [US_STATE] [US_STATE] [US_STATE] Armed Forces Americas Ar…" at bounding box center [413, 293] width 291 height 25
select select "MN"
click at [268, 281] on select "[US_STATE] [US_STATE] [US_STATE] [US_STATE] [US_STATE] Armed Forces Americas Ar…" at bounding box center [413, 293] width 291 height 25
drag, startPoint x: 497, startPoint y: 280, endPoint x: 477, endPoint y: 282, distance: 20.1
click at [478, 282] on div "State Alabama Alaska American Samoa Arizona Arkansas Armed Forces Americas Arme…" at bounding box center [564, 288] width 599 height 60
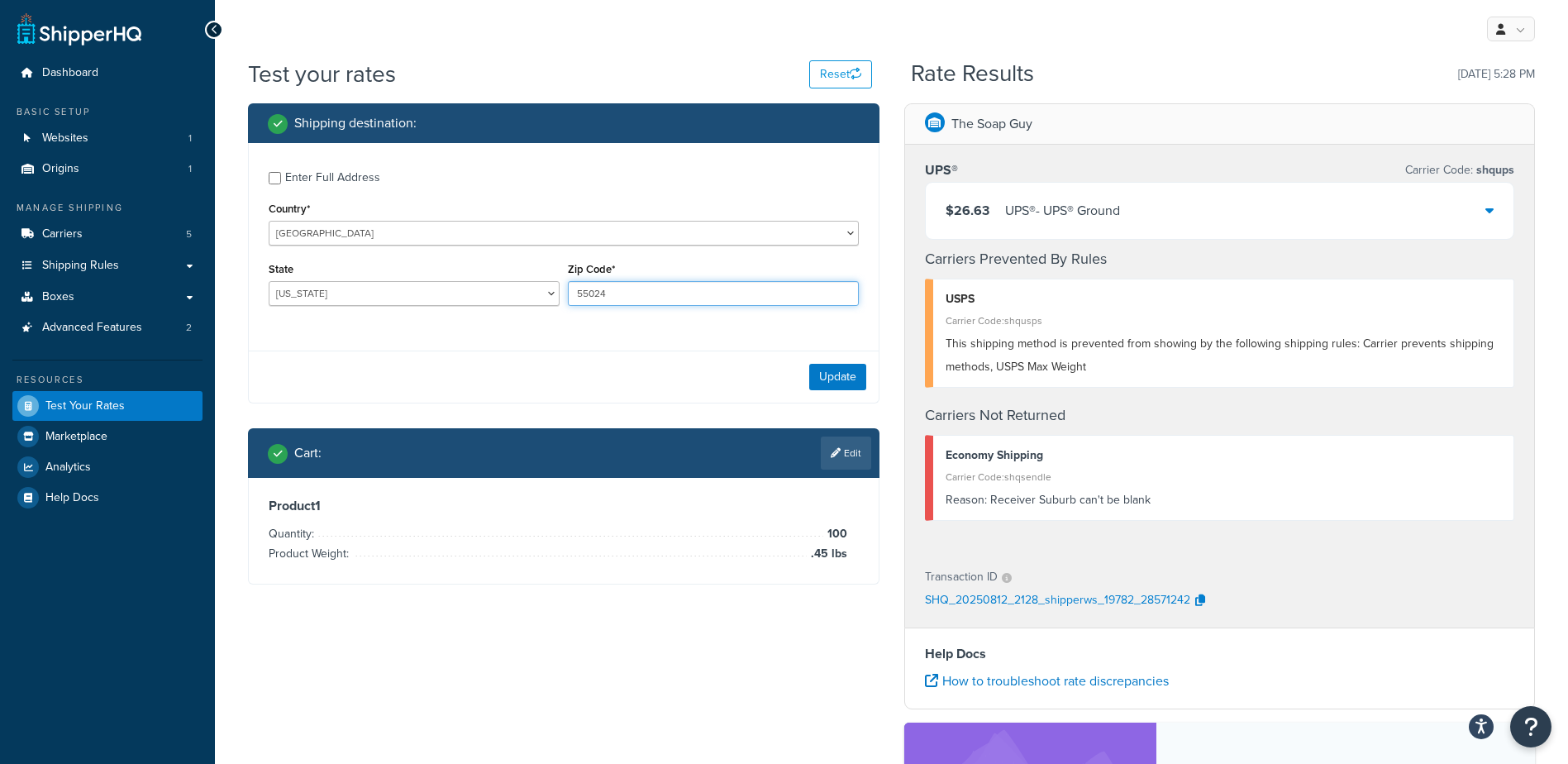
type input "55024"
click at [506, 344] on div "Enter Full Address Country* United States United Kingdom Afghanistan Åland Isla…" at bounding box center [564, 273] width 632 height 261
click at [832, 372] on button "Update" at bounding box center [837, 377] width 57 height 26
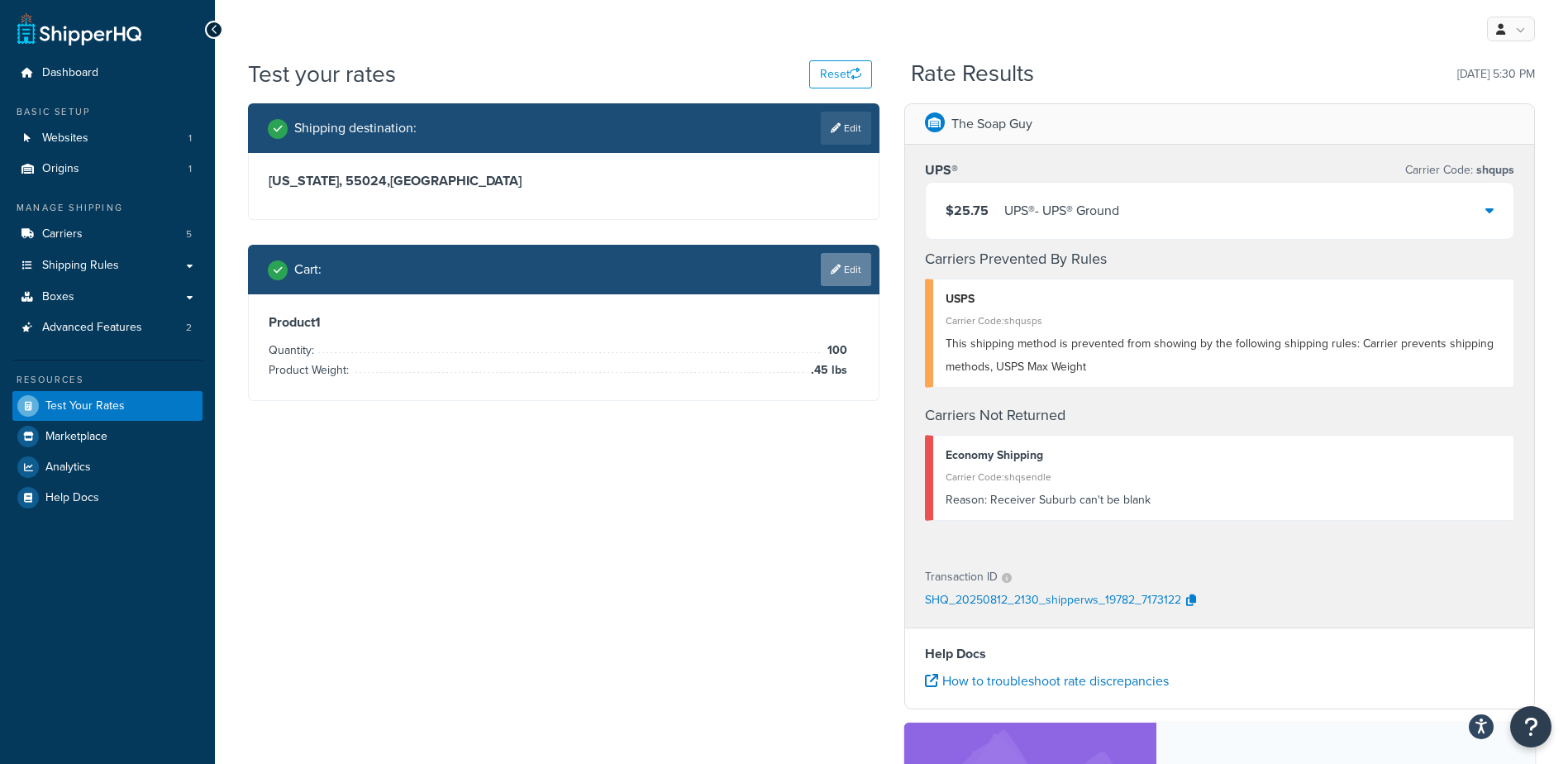
click at [874, 267] on div "Cart : Edit" at bounding box center [564, 270] width 632 height 50
drag, startPoint x: 849, startPoint y: 267, endPoint x: 829, endPoint y: 282, distance: 25.0
click at [849, 266] on link "Edit" at bounding box center [845, 270] width 51 height 33
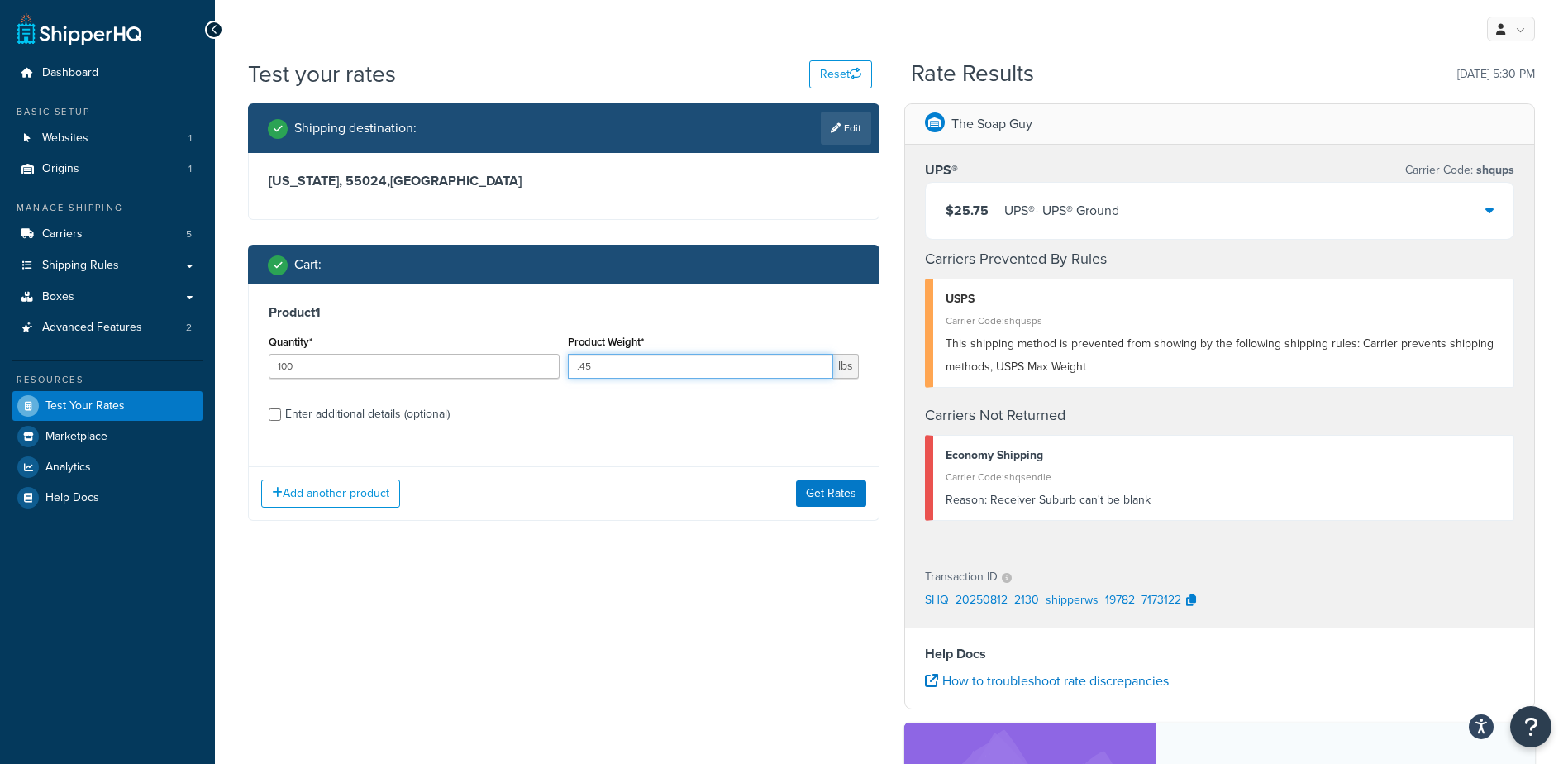
drag, startPoint x: 589, startPoint y: 356, endPoint x: 329, endPoint y: 337, distance: 260.7
click at [329, 337] on div "Quantity* 100 Product Weight* .45 lbs" at bounding box center [564, 360] width 599 height 60
type input ".35"
click at [832, 489] on button "Get Rates" at bounding box center [831, 493] width 70 height 26
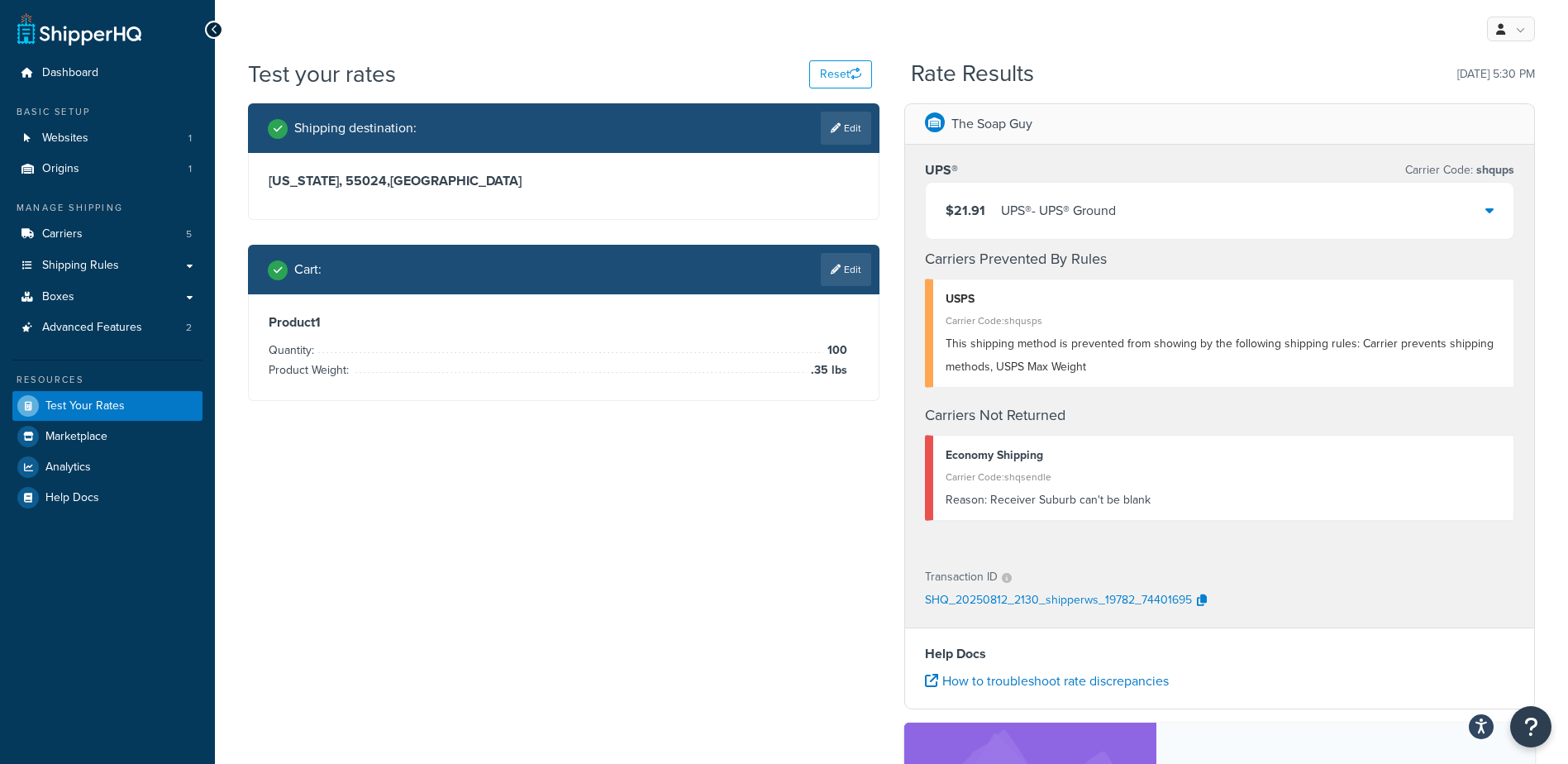
click at [1135, 212] on div "$21.91 UPS® - UPS® Ground" at bounding box center [1219, 211] width 589 height 56
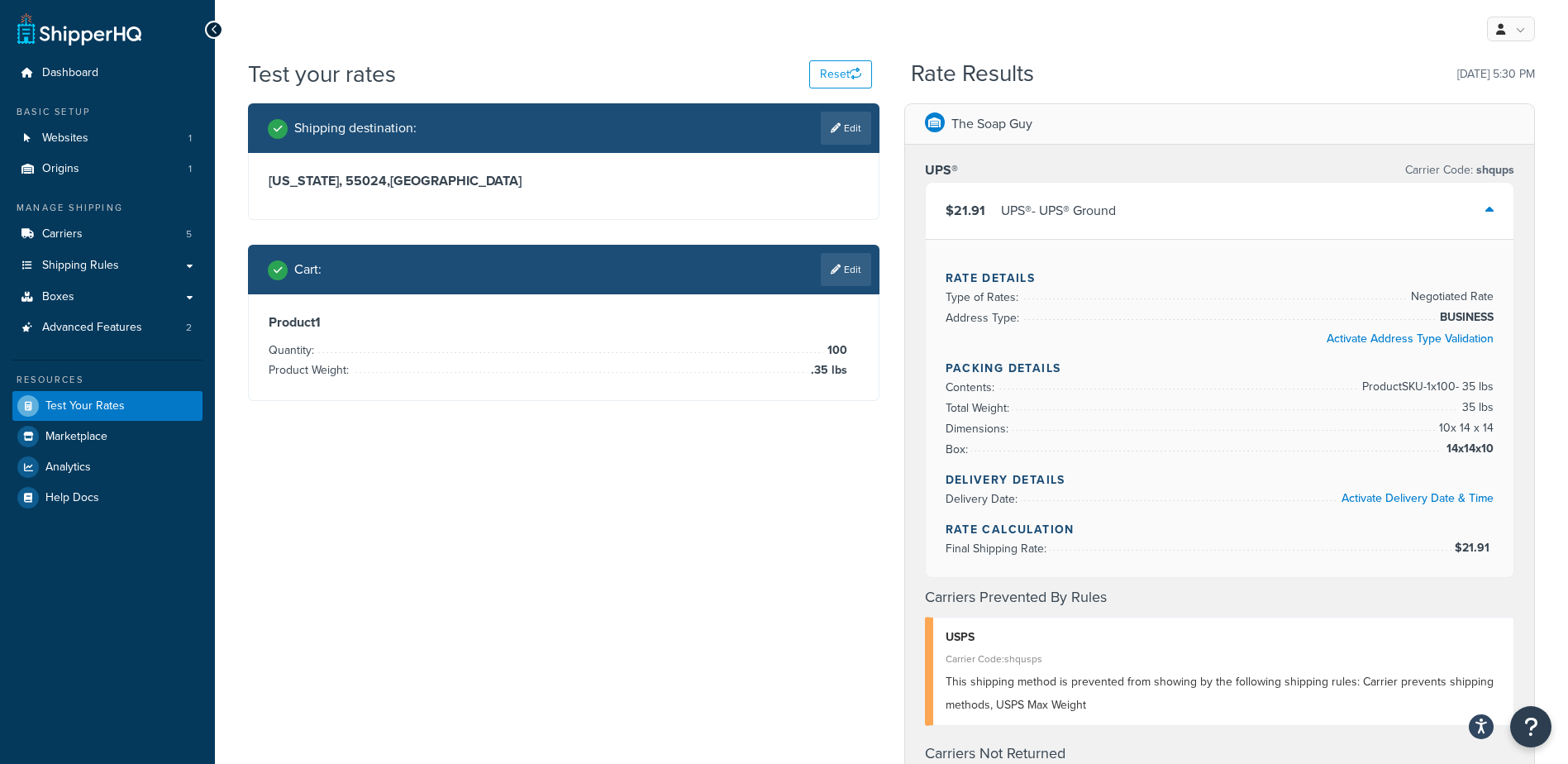
click at [850, 128] on link "Edit" at bounding box center [845, 128] width 51 height 33
select select "MN"
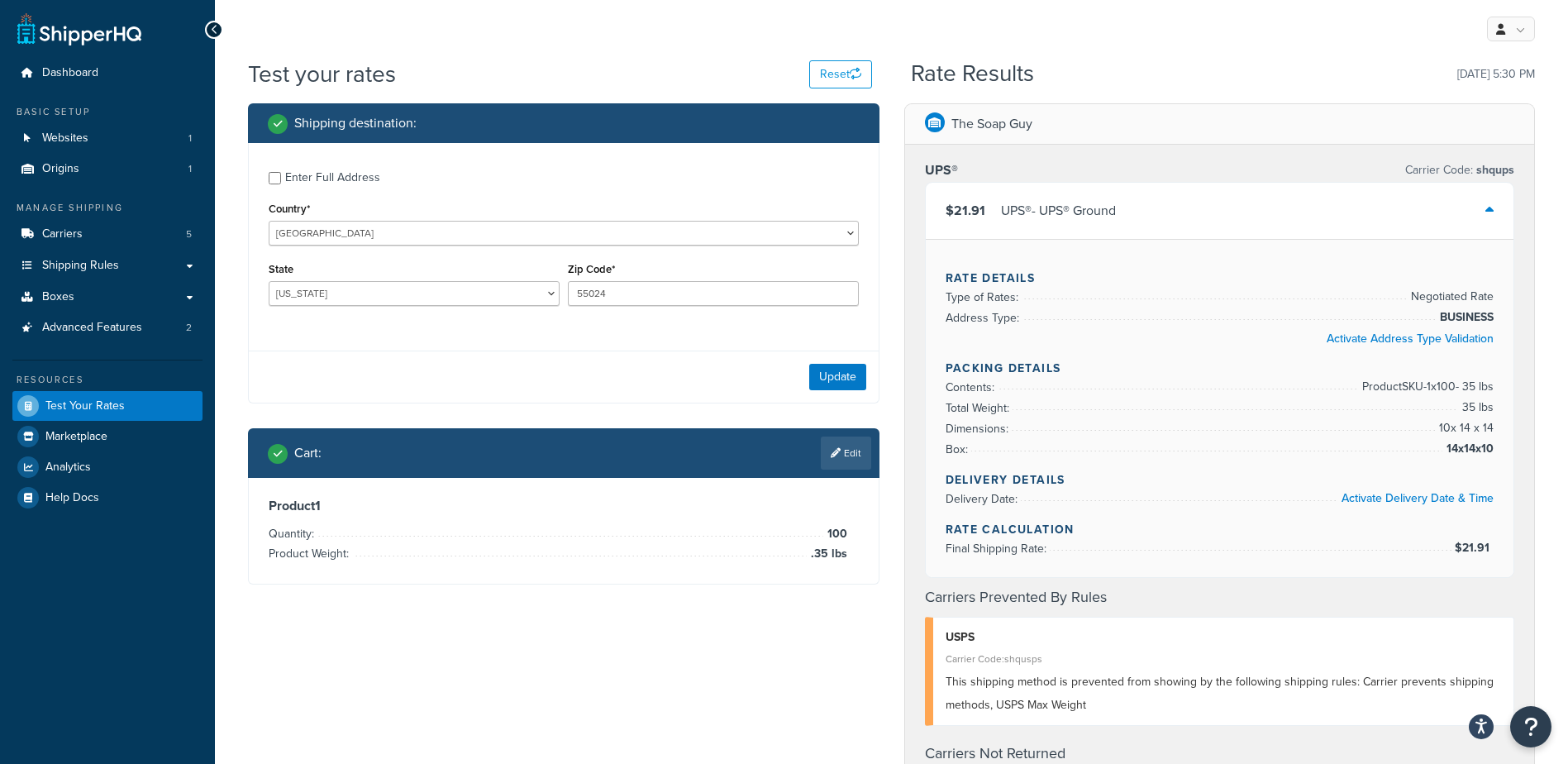
click at [845, 452] on link "Edit" at bounding box center [845, 453] width 51 height 33
